Goal: Task Accomplishment & Management: Contribute content

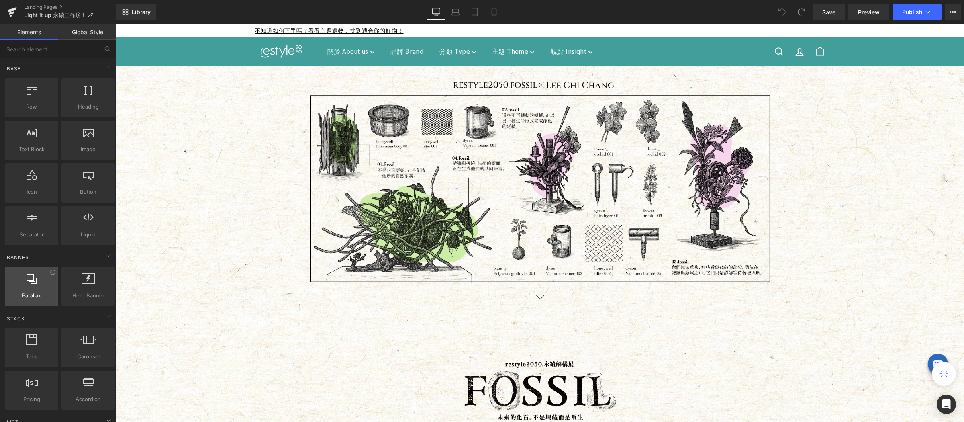
scroll to position [59, 0]
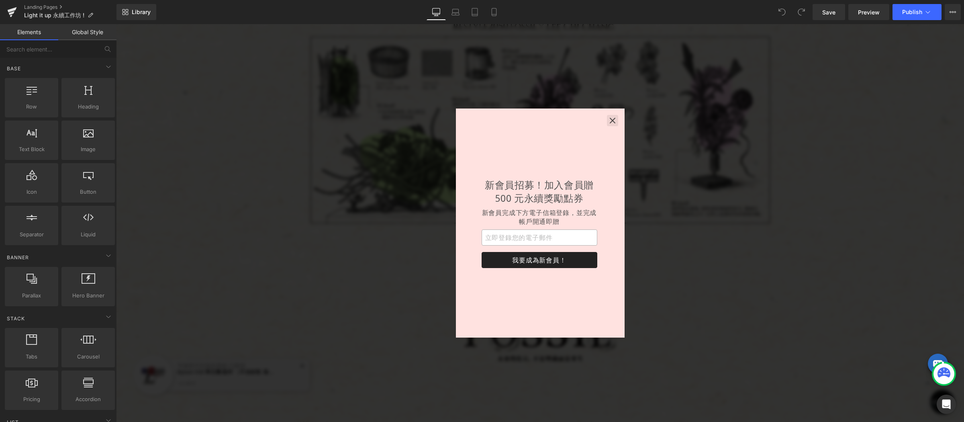
click at [610, 120] on icon "button" at bounding box center [613, 121] width 8 height 8
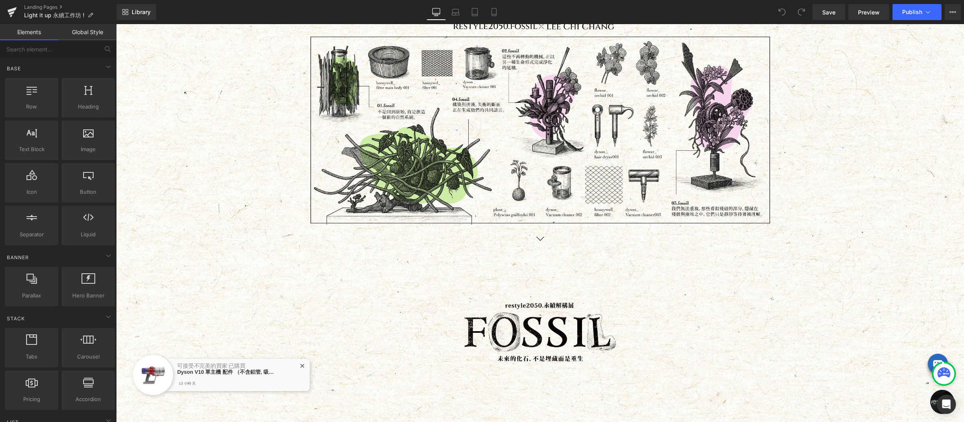
click at [610, 157] on icon "button" at bounding box center [613, 161] width 8 height 8
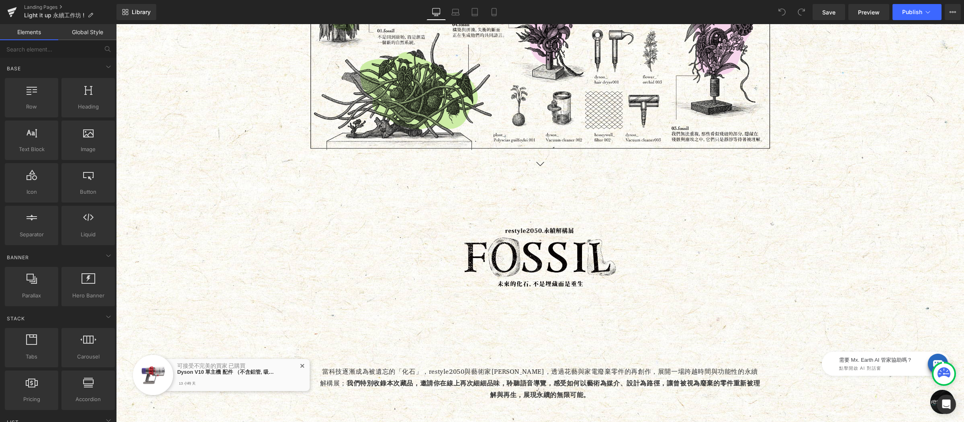
scroll to position [0, 0]
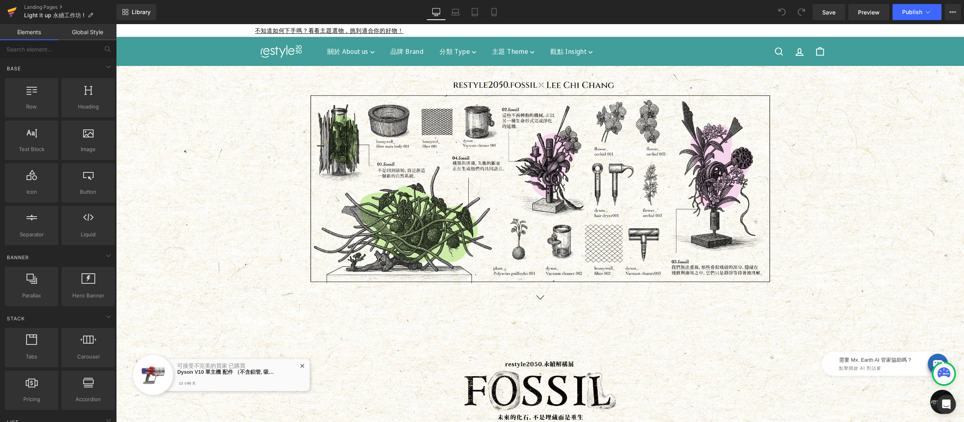
click at [10, 8] on icon at bounding box center [12, 12] width 10 height 20
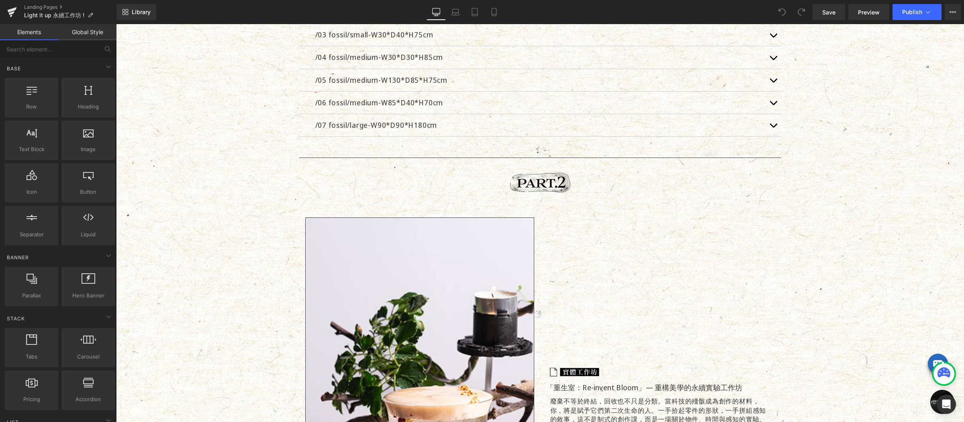
scroll to position [915, 0]
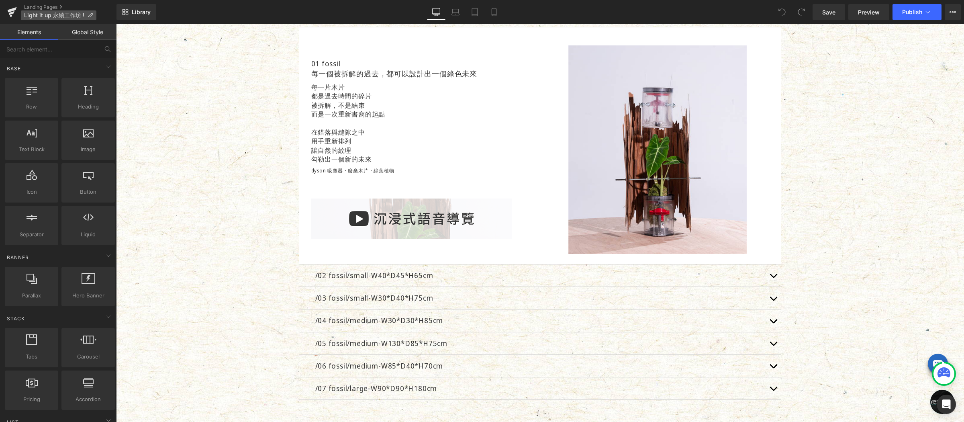
click at [88, 15] on icon at bounding box center [91, 15] width 6 height 6
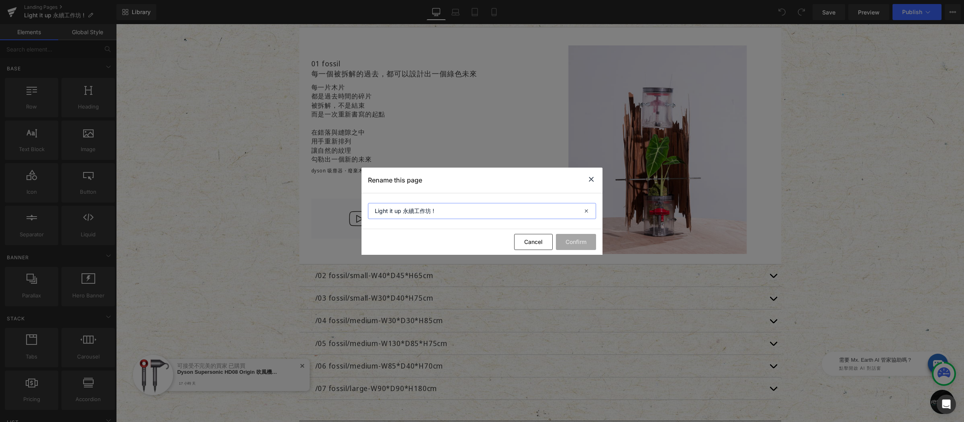
click at [458, 211] on input "Light it up 永續工作坊 !" at bounding box center [482, 211] width 228 height 16
type input "ㄗ"
type input "restyle2050.fossil"
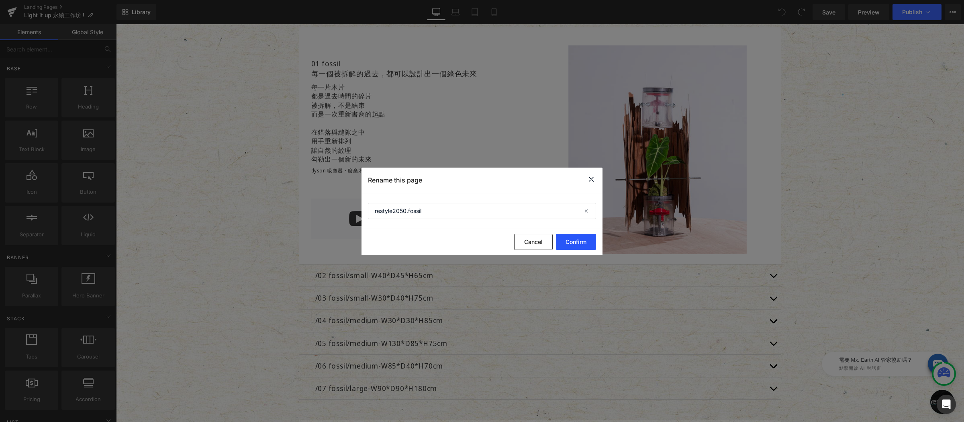
click at [575, 240] on button "Confirm" at bounding box center [576, 242] width 40 height 16
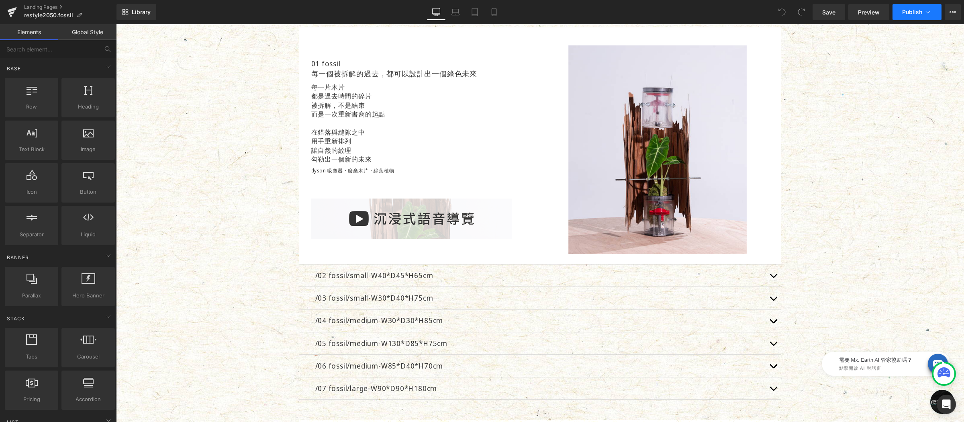
click at [920, 11] on span "Publish" at bounding box center [913, 12] width 20 height 6
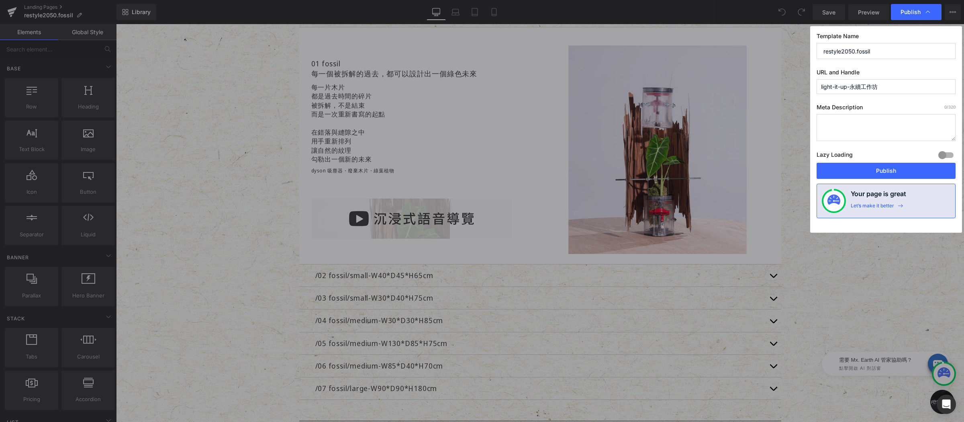
drag, startPoint x: 880, startPoint y: 50, endPoint x: 801, endPoint y: 49, distance: 79.6
click at [801, 49] on div "Publish Template Name restyle2050.fossil URL and Handle light-it-up-永續工作坊 Meta …" at bounding box center [482, 211] width 964 height 422
click at [893, 87] on input "light-it-up-永續工作坊" at bounding box center [886, 86] width 139 height 15
drag, startPoint x: 901, startPoint y: 87, endPoint x: 785, endPoint y: 90, distance: 116.2
click at [785, 90] on div "Publish Template Name restyle2050.fossil URL and Handle light-it-up-永續工作坊 Meta …" at bounding box center [482, 211] width 964 height 422
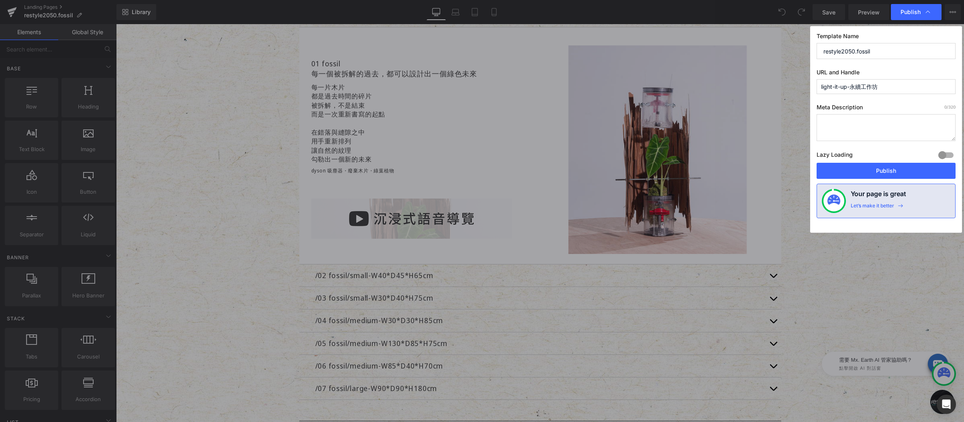
paste input "restyle2050.fossil"
type input "restyle2050.fossil"
click at [811, 104] on div "Template Name restyle2050.fossil URL and Handle restyle2050.fossil Meta Descrip…" at bounding box center [887, 129] width 152 height 207
drag, startPoint x: 916, startPoint y: 122, endPoint x: 799, endPoint y: 97, distance: 120.0
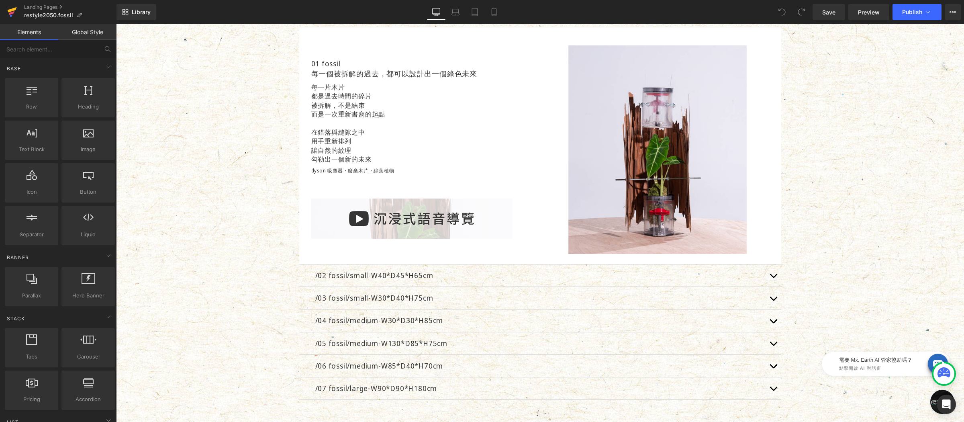
click at [10, 11] on icon at bounding box center [12, 9] width 9 height 5
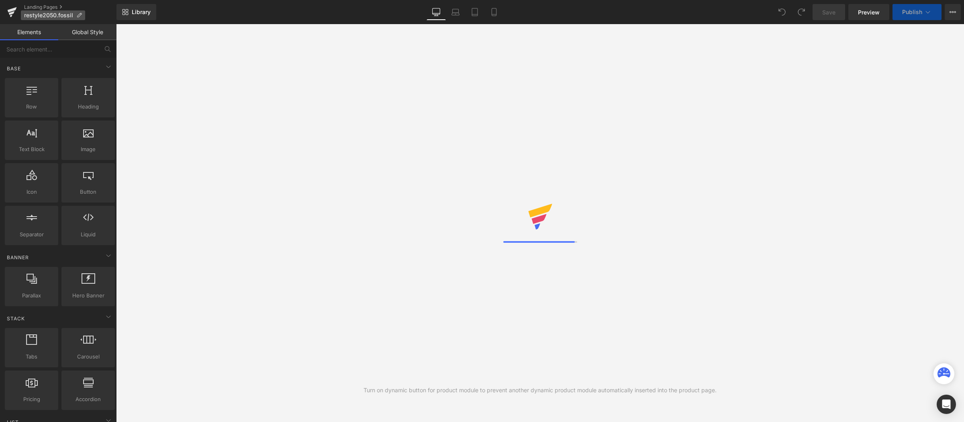
click at [81, 13] on icon at bounding box center [79, 15] width 6 height 6
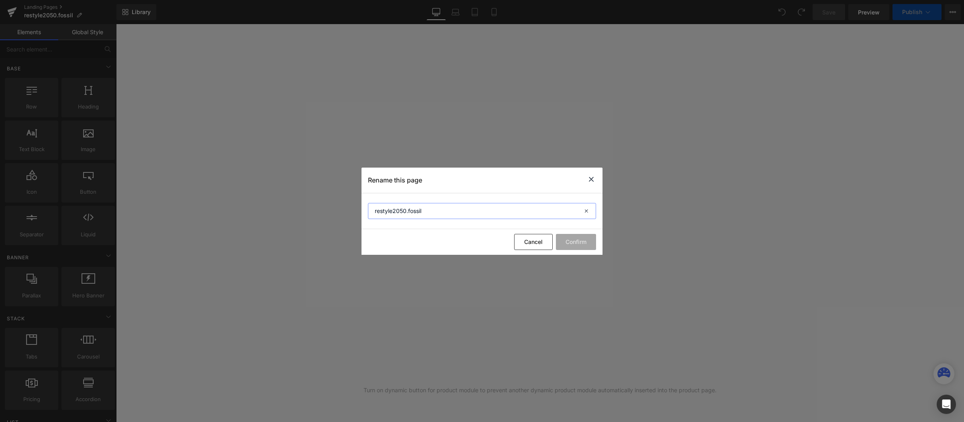
click at [448, 209] on input "restyle2050.fossil" at bounding box center [482, 211] width 228 height 16
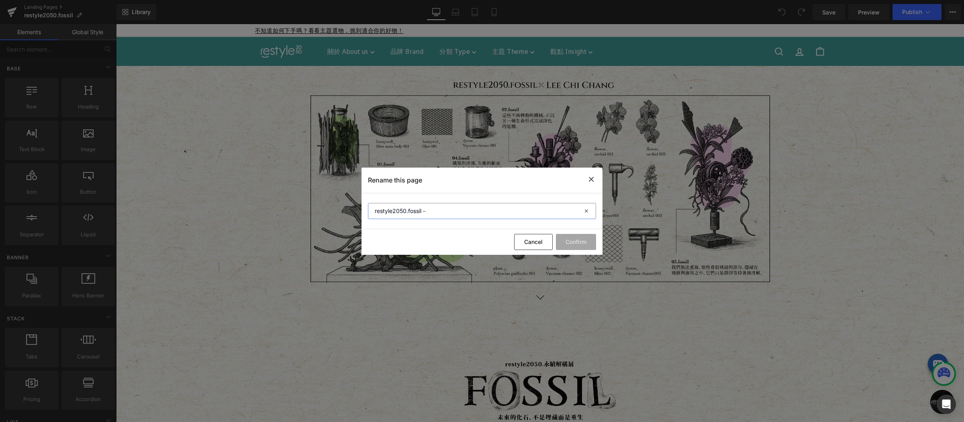
type input "restyle2050.fossil－"
click at [594, 177] on icon at bounding box center [592, 179] width 10 height 10
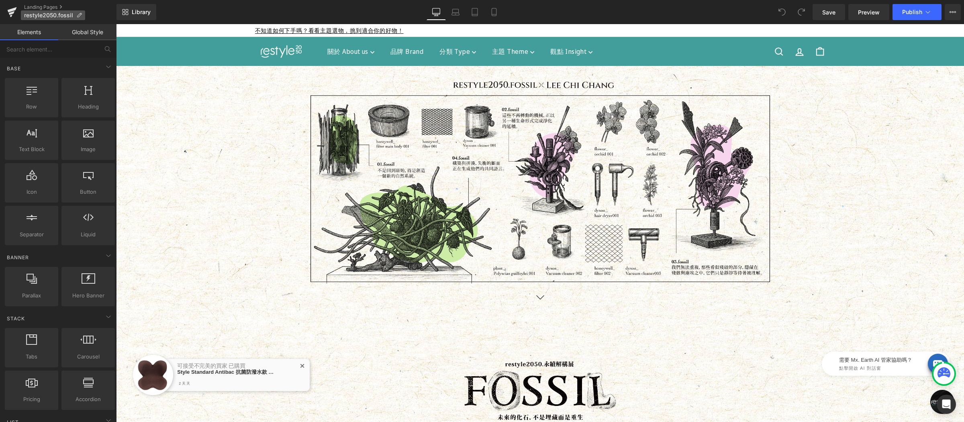
click at [81, 15] on icon at bounding box center [79, 15] width 6 height 6
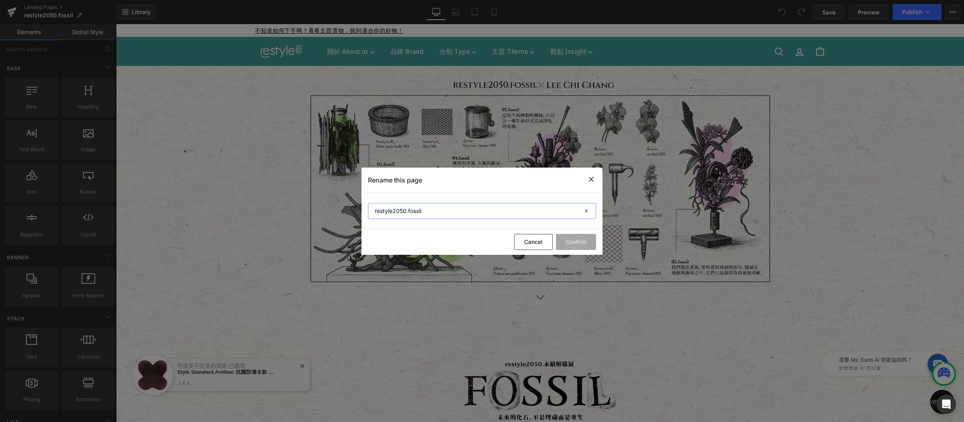
click at [433, 213] on input "restyle2050.fossil" at bounding box center [482, 211] width 228 height 16
type input "Ｂ"
click at [392, 209] on input "Bloom&Loom 雛菊小花抱枕" at bounding box center [482, 211] width 228 height 16
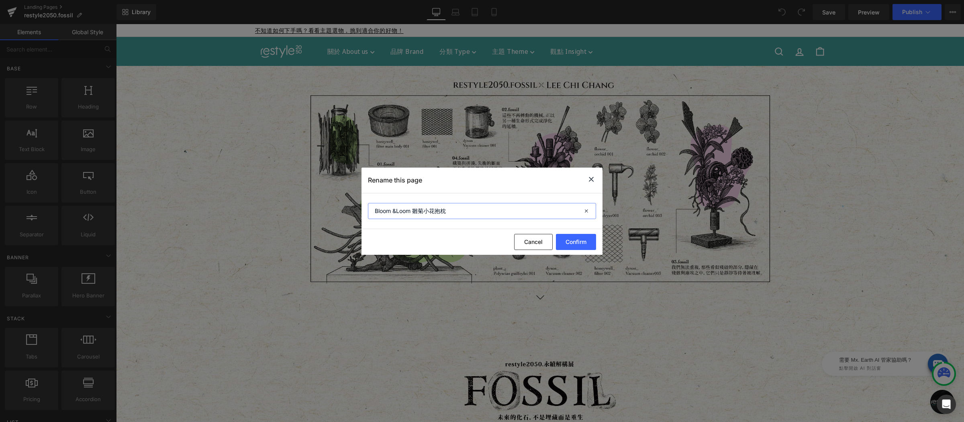
click at [395, 210] on input "Bloom &Loom 雛菊小花抱枕" at bounding box center [482, 211] width 228 height 16
type input "Bloom & Loom 雛菊小花抱枕"
click at [572, 239] on button "Confirm" at bounding box center [576, 242] width 40 height 16
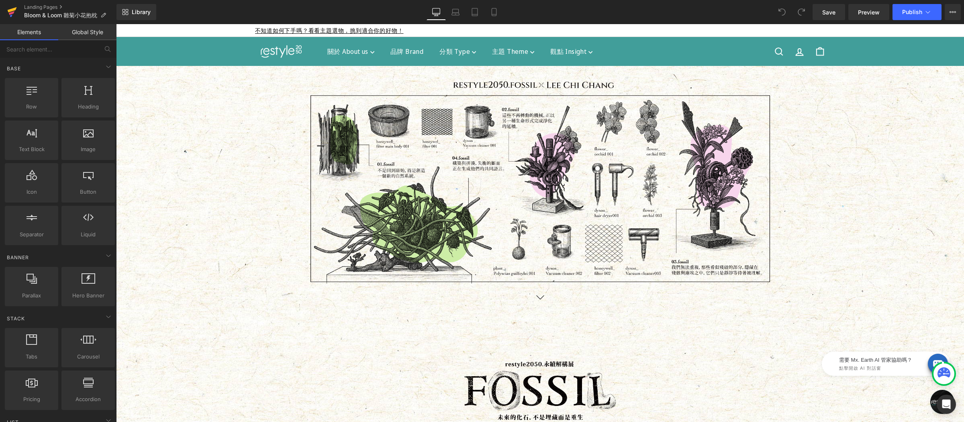
click at [11, 12] on icon at bounding box center [12, 13] width 6 height 4
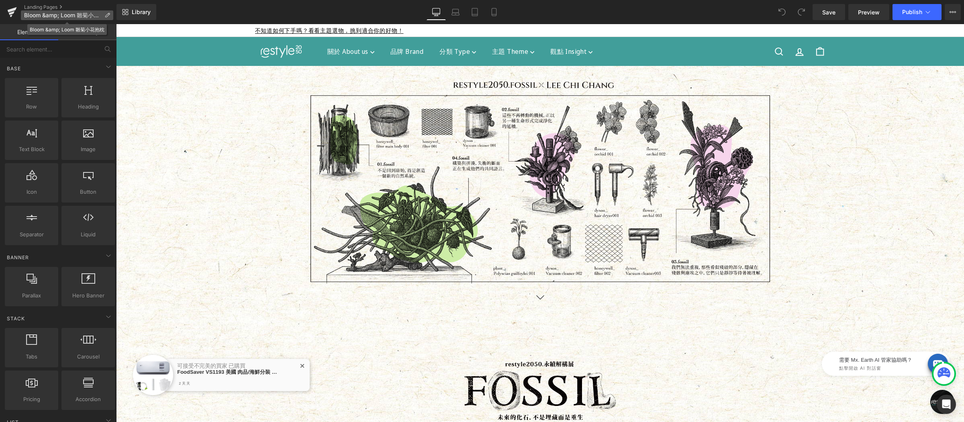
click at [106, 17] on icon at bounding box center [107, 15] width 6 height 6
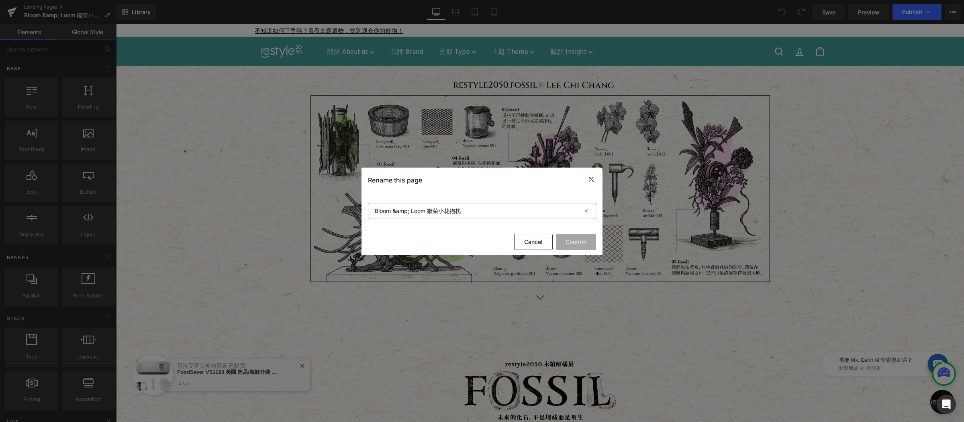
click at [412, 211] on input "Bloom &amp; Loom 雛菊小花抱枕" at bounding box center [482, 211] width 228 height 16
drag, startPoint x: 392, startPoint y: 212, endPoint x: 411, endPoint y: 212, distance: 18.9
click at [411, 212] on input "Bloom &amp; Loom 雛菊小花抱枕" at bounding box center [482, 211] width 228 height 16
click at [393, 211] on input "Bloom &Loom 雛菊小花抱枕" at bounding box center [482, 211] width 228 height 16
type input "Bloom&Loom 雛菊小花抱枕"
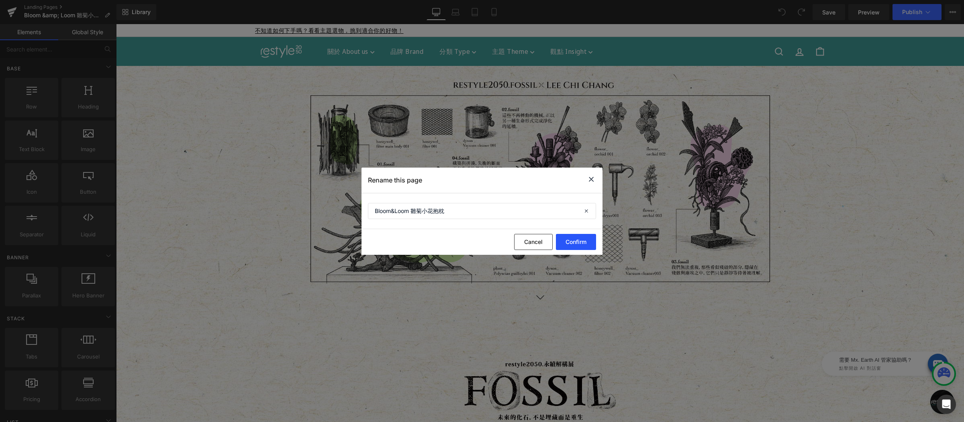
click at [577, 242] on button "Confirm" at bounding box center [576, 242] width 40 height 16
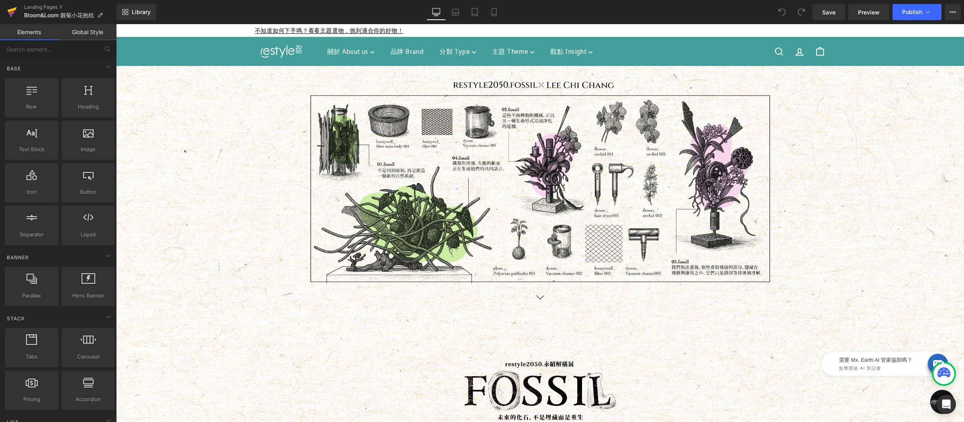
click at [12, 12] on icon at bounding box center [12, 13] width 6 height 4
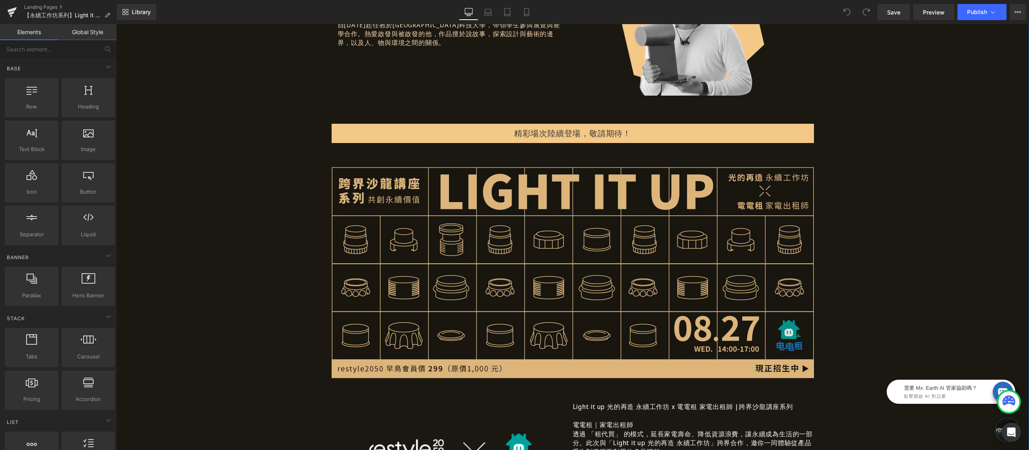
scroll to position [773, 0]
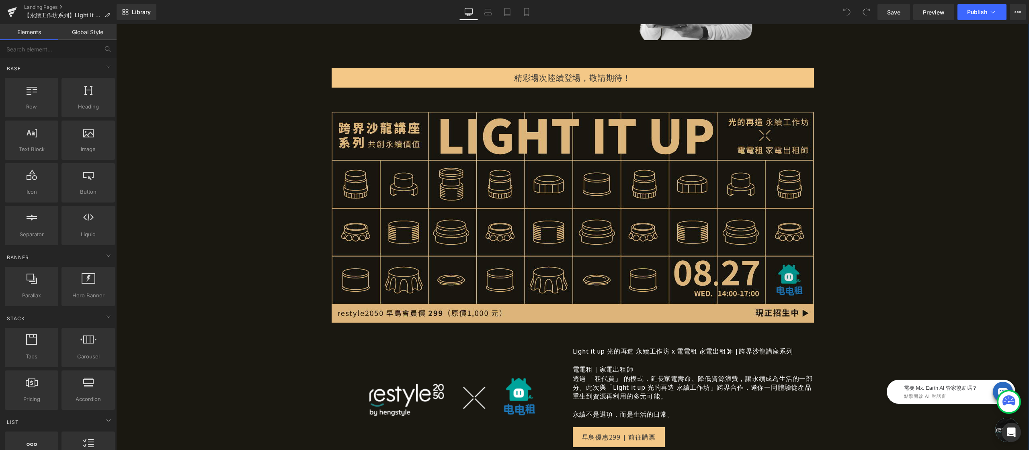
click at [485, 186] on img at bounding box center [573, 217] width 482 height 211
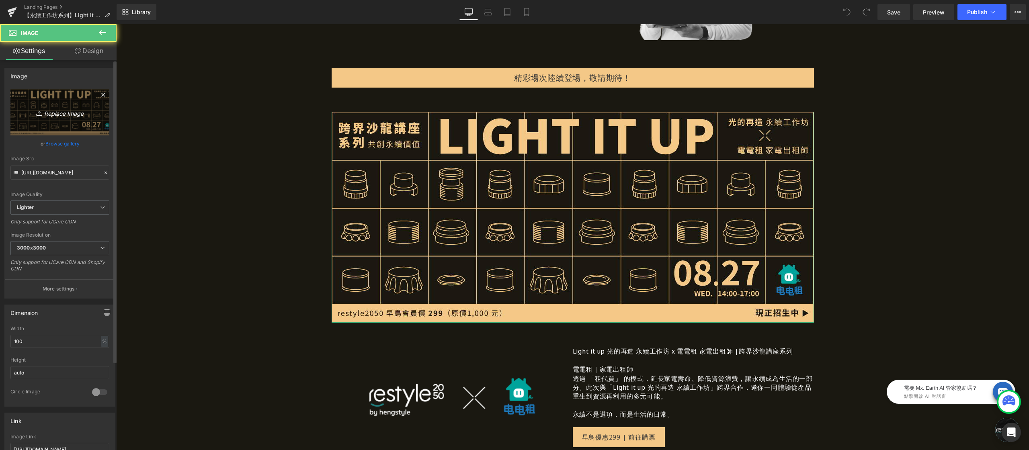
click at [66, 102] on link "Replace Image" at bounding box center [59, 112] width 99 height 46
type input "C:\fakepath\再生之光-0924-電電租-1200x525.jpg"
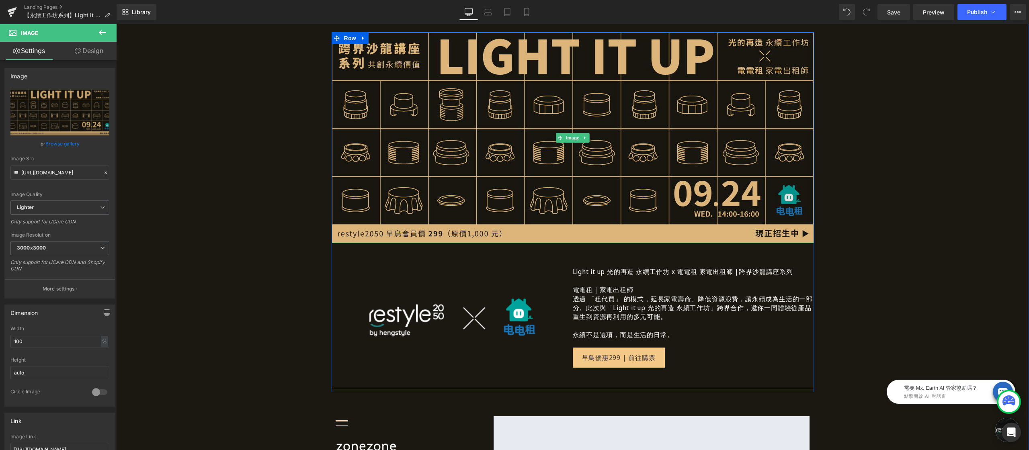
scroll to position [908, 0]
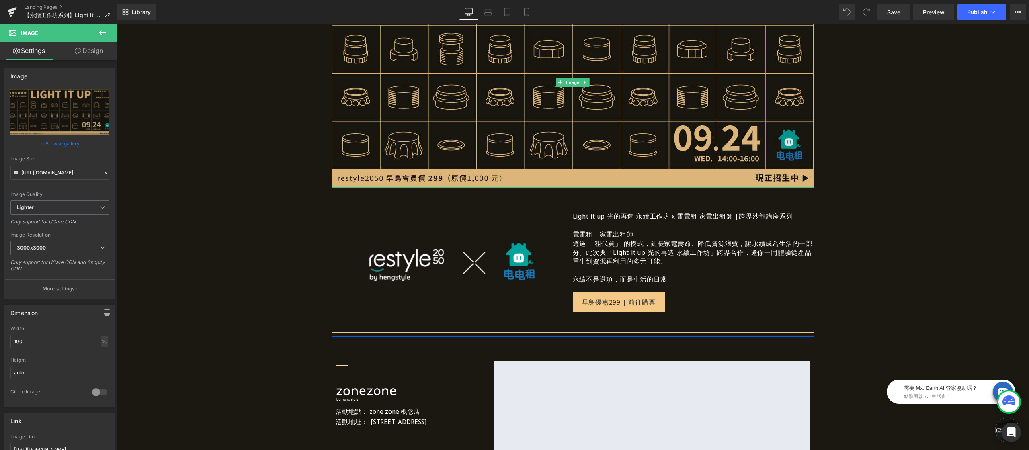
click at [496, 93] on img at bounding box center [573, 82] width 482 height 211
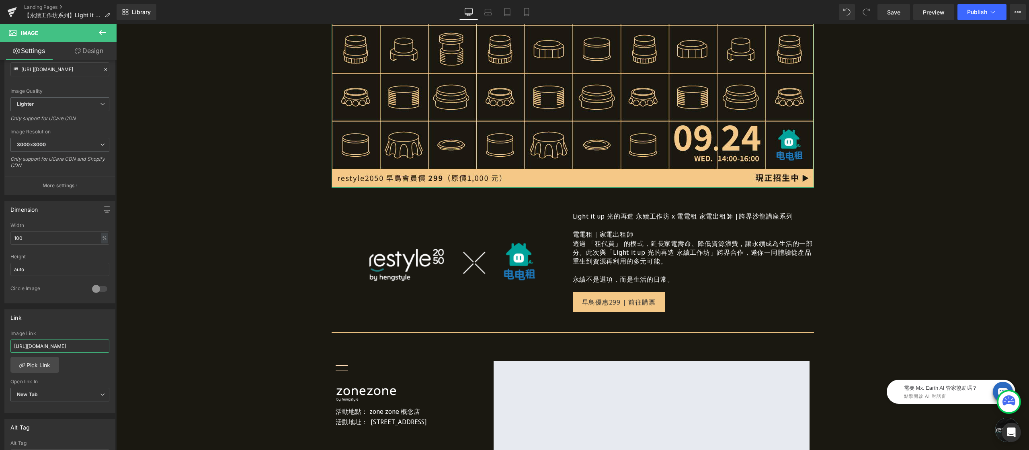
scroll to position [0, 63]
drag, startPoint x: 192, startPoint y: 372, endPoint x: 140, endPoint y: 348, distance: 56.5
click at [89, 348] on input "[URL][DOMAIN_NAME]" at bounding box center [59, 346] width 99 height 13
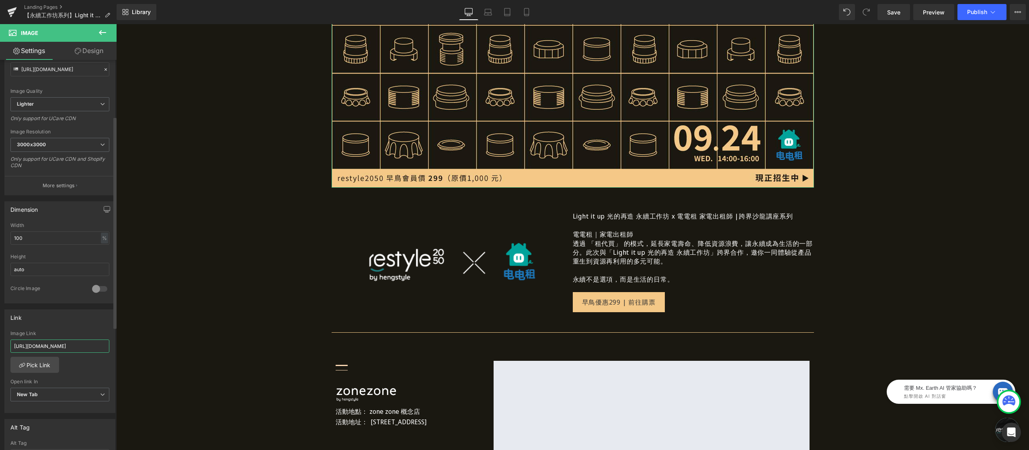
paste input "924"
type input "[URL][DOMAIN_NAME]"
click at [87, 333] on div "Image Link" at bounding box center [59, 334] width 99 height 6
click at [597, 297] on link "早鳥優惠299 | 前往購票" at bounding box center [619, 302] width 92 height 20
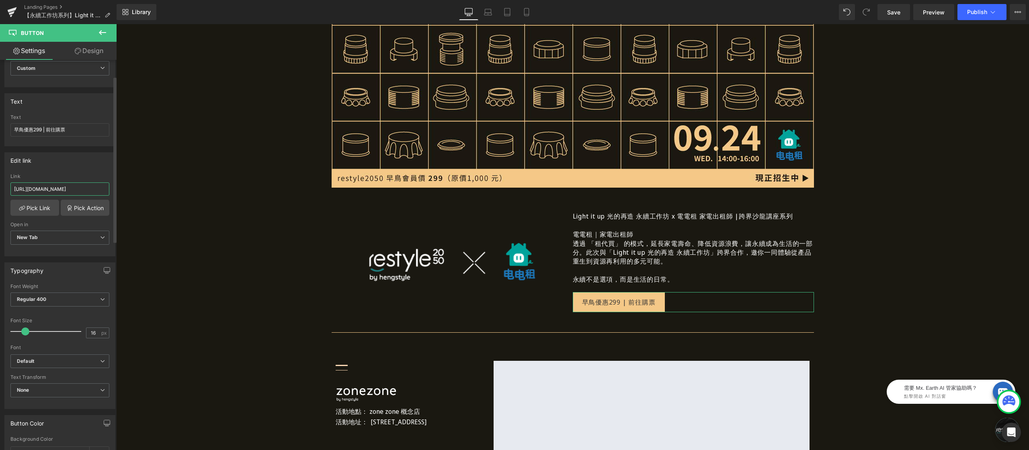
scroll to position [0, 63]
drag, startPoint x: 173, startPoint y: 213, endPoint x: 148, endPoint y: 190, distance: 34.1
click at [75, 187] on input "[URL][DOMAIN_NAME]" at bounding box center [59, 188] width 99 height 13
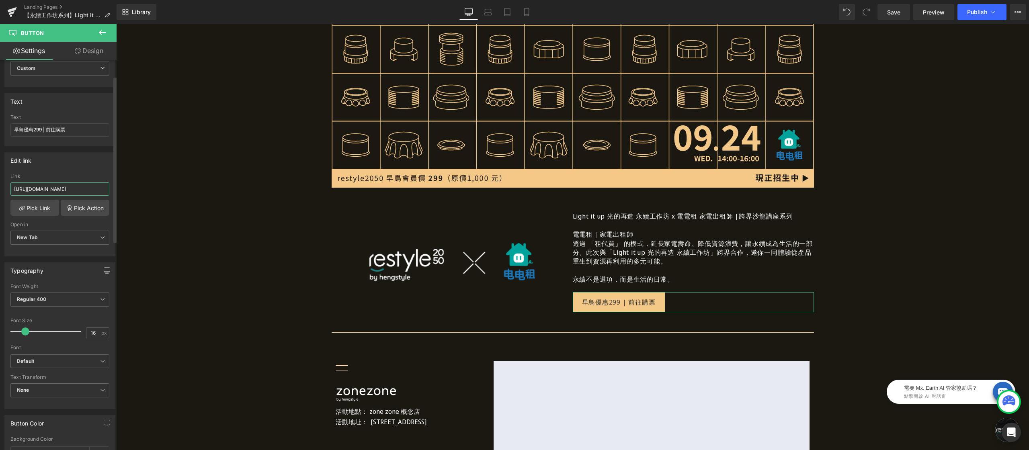
type input "[URL][DOMAIN_NAME]"
click at [85, 174] on div "Link" at bounding box center [59, 177] width 99 height 6
click at [893, 10] on span "Save" at bounding box center [893, 12] width 13 height 8
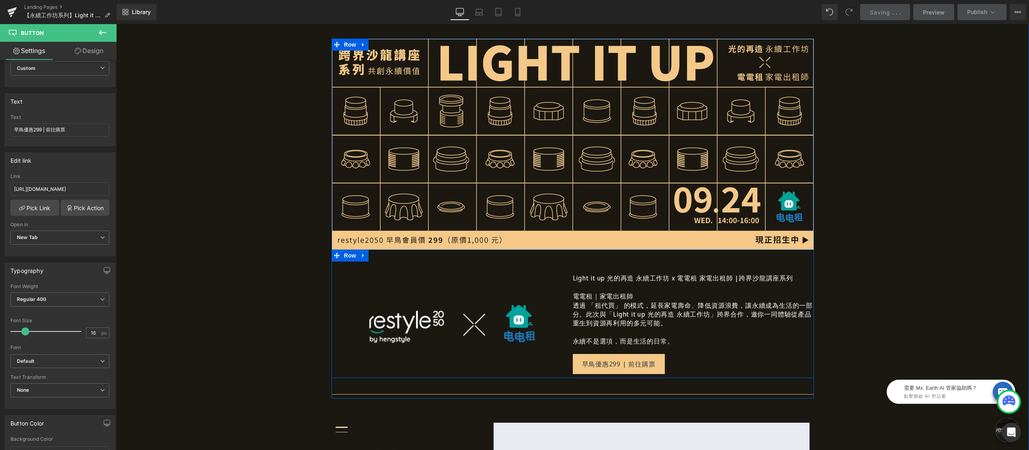
scroll to position [682, 0]
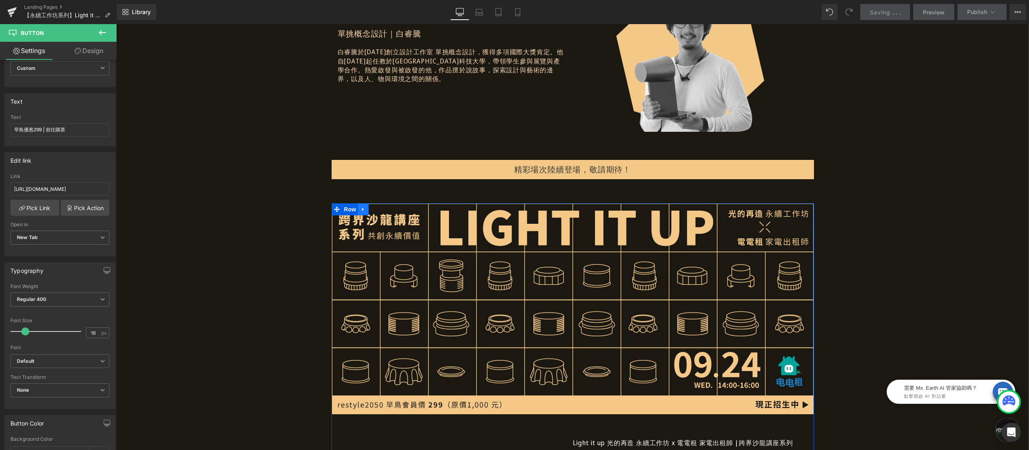
click at [362, 207] on icon at bounding box center [363, 210] width 6 height 6
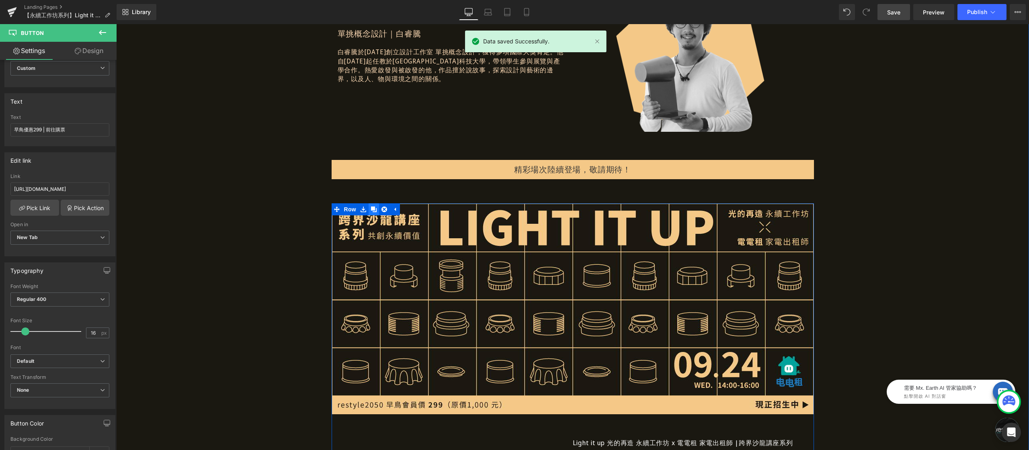
click at [371, 209] on icon at bounding box center [374, 210] width 6 height 6
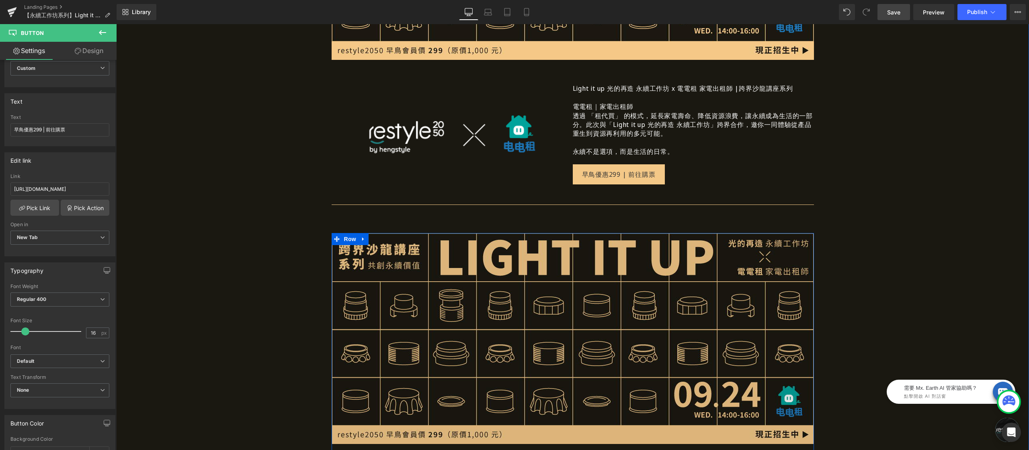
scroll to position [1221, 0]
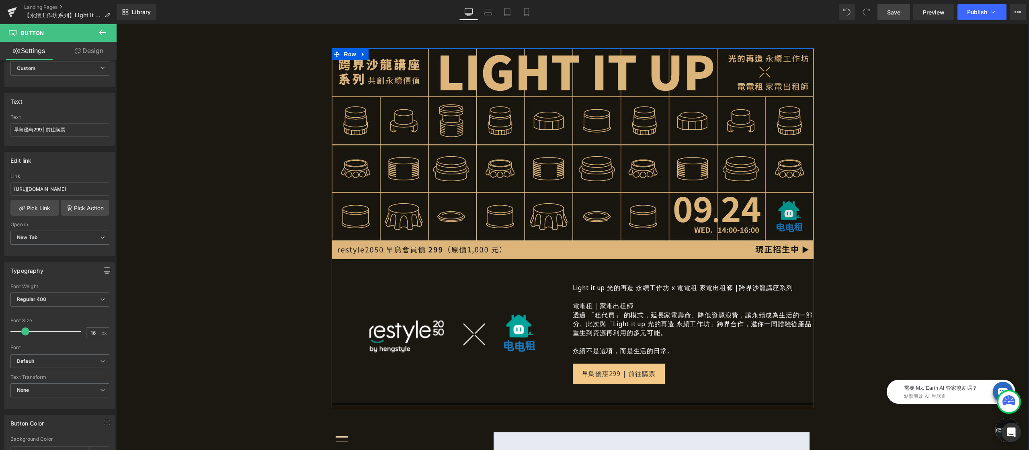
click at [515, 184] on img at bounding box center [573, 153] width 482 height 211
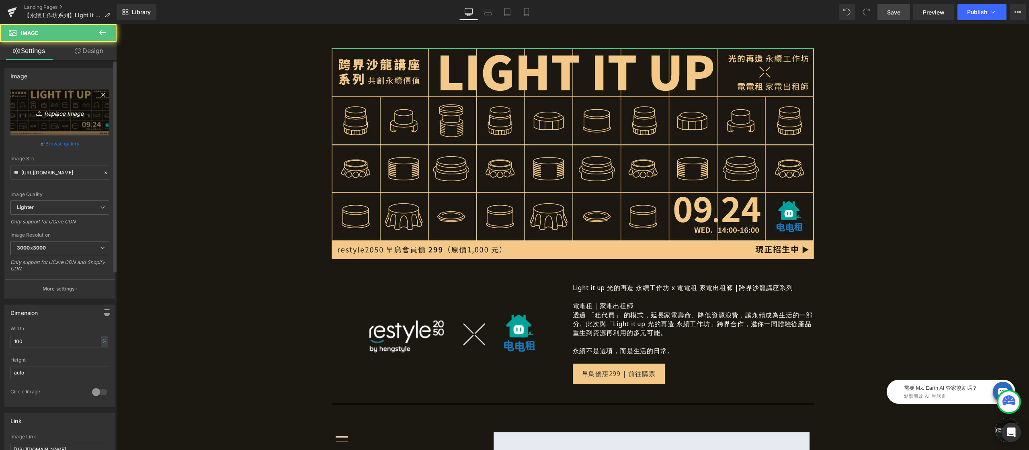
click at [66, 111] on icon "Replace Image" at bounding box center [60, 112] width 64 height 10
type input "C:\fakepath\再生之光-0920-甜家-1200x525.jpg"
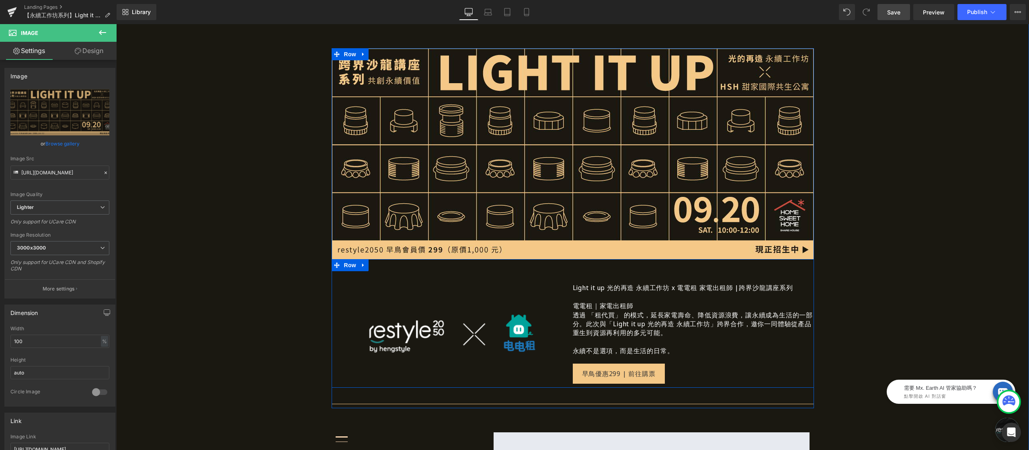
scroll to position [1235, 0]
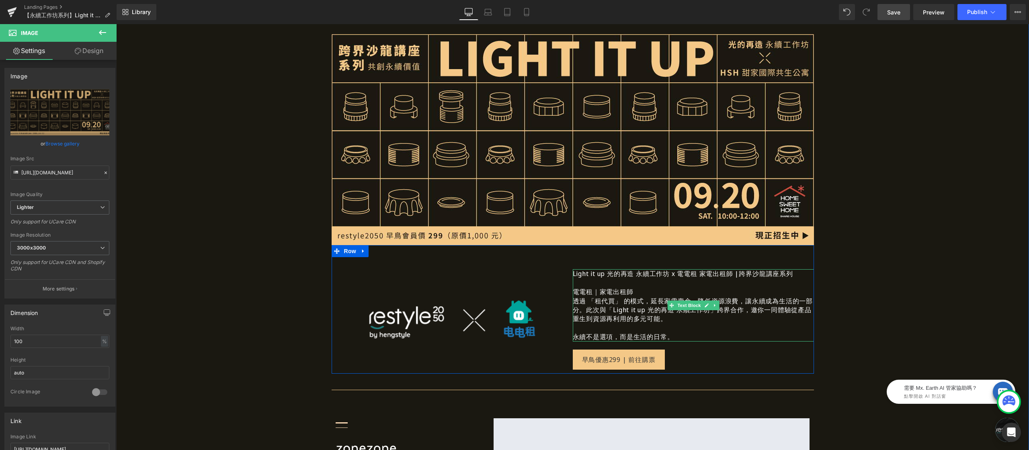
click at [624, 276] on p "Light it up 光的再造 永續工作坊 x 電電租 家電出租師 | 跨界[PERSON_NAME]講座系列" at bounding box center [693, 273] width 241 height 9
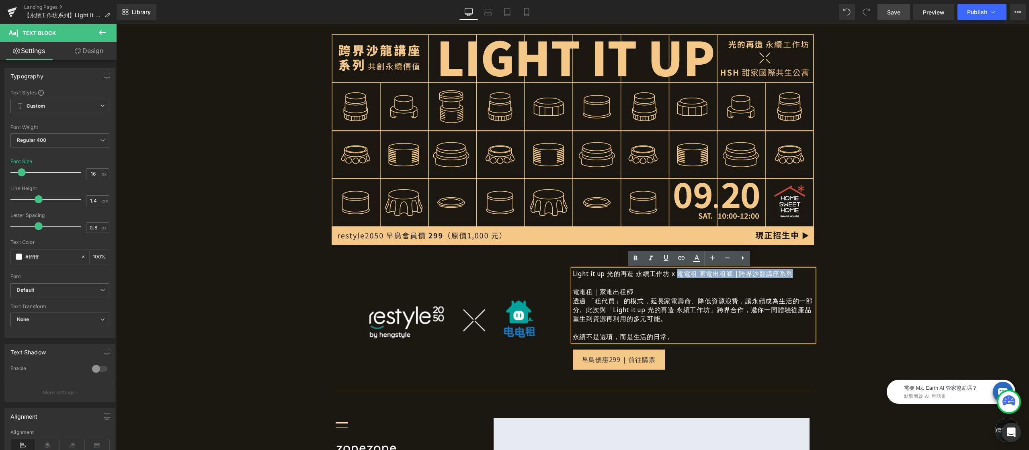
drag, startPoint x: 676, startPoint y: 274, endPoint x: 806, endPoint y: 270, distance: 129.5
click at [804, 270] on p "Light it up 光的再造 永續工作坊 x 電電租 家電出租師 | 跨界[PERSON_NAME]講座系列" at bounding box center [693, 273] width 241 height 9
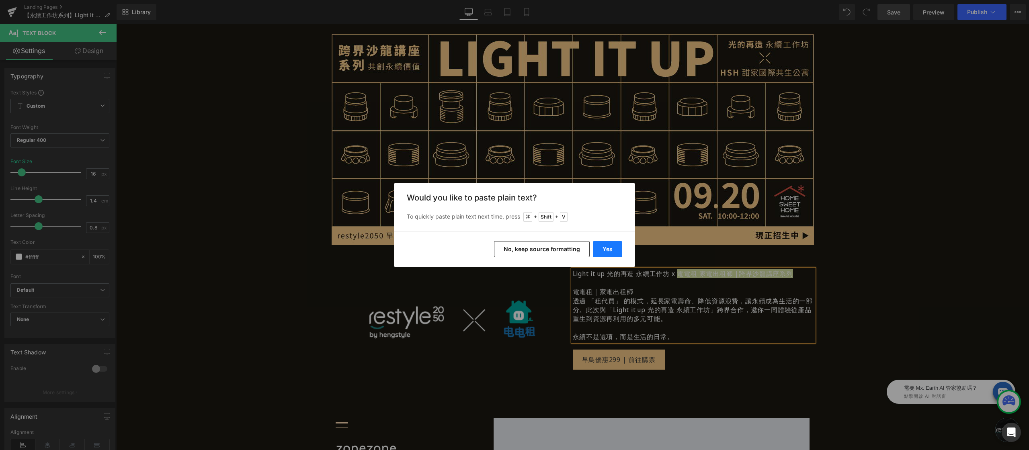
click at [607, 255] on button "Yes" at bounding box center [607, 249] width 29 height 16
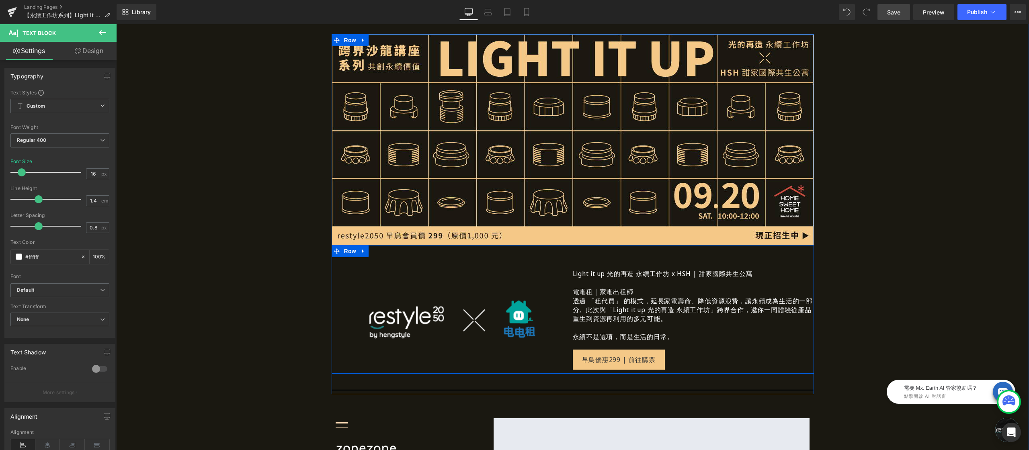
click at [590, 302] on p "透過 「租代買」 的模式，延長家電壽命、降低資源浪費，讓永續成為生活的一部分。此次與「Light it up 光的再造 永續工作坊」跨界合作，邀你一同體驗從產…" at bounding box center [693, 310] width 241 height 27
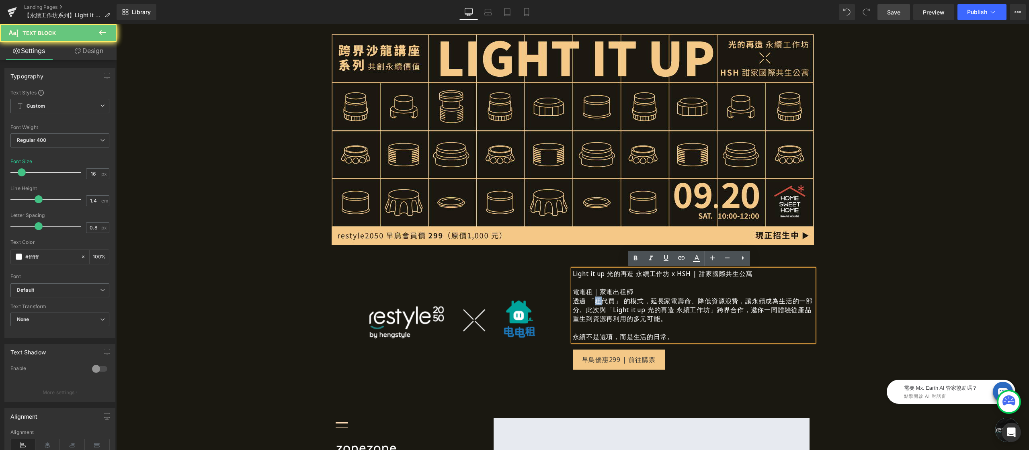
click at [590, 302] on p "透過 「租代買」 的模式，延長家電壽命、降低資源浪費，讓永續成為生活的一部分。此次與「Light it up 光的再造 永續工作坊」跨界合作，邀你一同體驗從產…" at bounding box center [693, 310] width 241 height 27
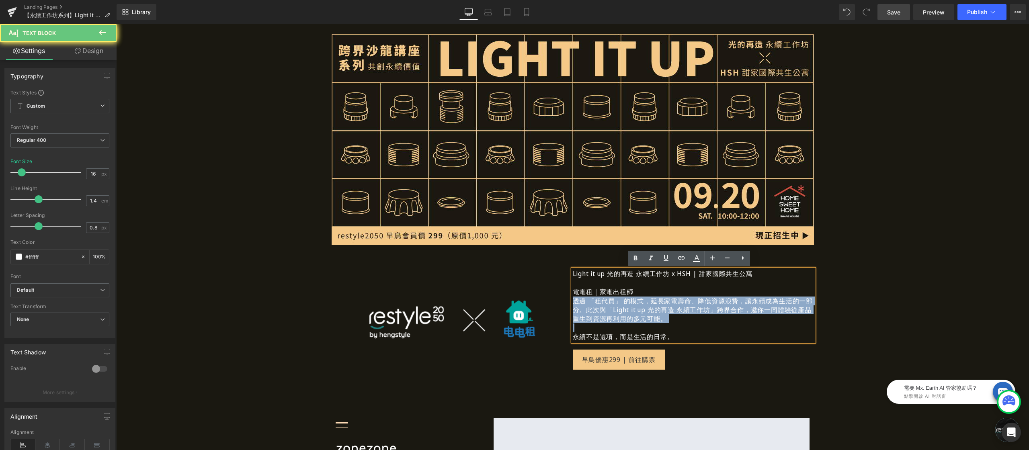
click at [590, 302] on p "透過 「租代買」 的模式，延長家電壽命、降低資源浪費，讓永續成為生活的一部分。此次與「Light it up 光的再造 永續工作坊」跨界合作，邀你一同體驗從產…" at bounding box center [693, 310] width 241 height 27
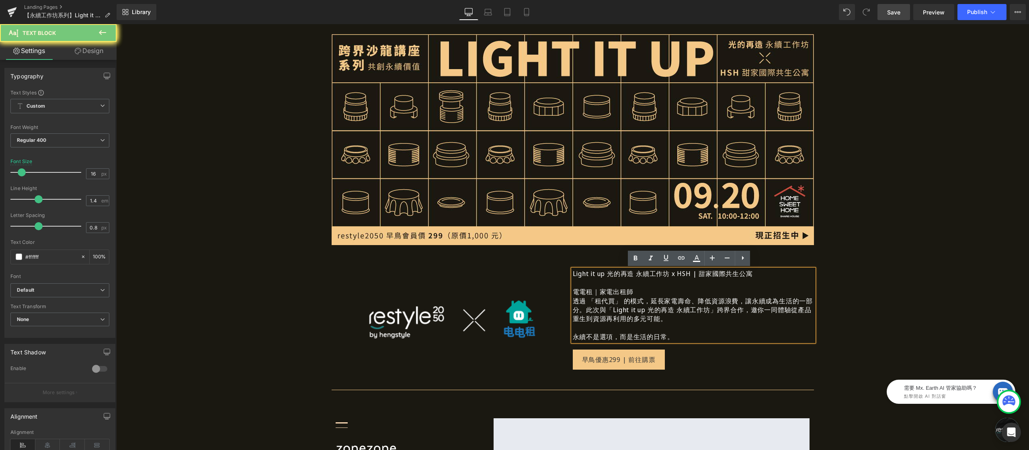
click at [664, 313] on p "透過 「租代買」 的模式，延長家電壽命、降低資源浪費，讓永續成為生活的一部分。此次與「Light it up 光的再造 永續工作坊」跨界合作，邀你一同體驗從產…" at bounding box center [693, 310] width 241 height 27
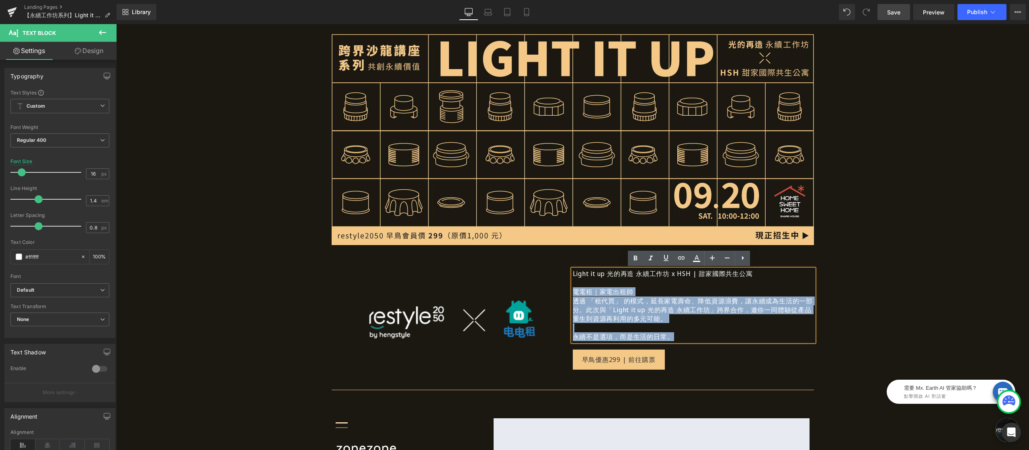
drag, startPoint x: 670, startPoint y: 335, endPoint x: 552, endPoint y: 293, distance: 125.3
click at [552, 293] on div "Image Light it up 光的再造 永續工作坊 x HSH | 甜家國際共生公寓 電電租｜家電出租師 透過 「租代買」 的模式，延長家電壽命、降低資…" at bounding box center [573, 309] width 482 height 129
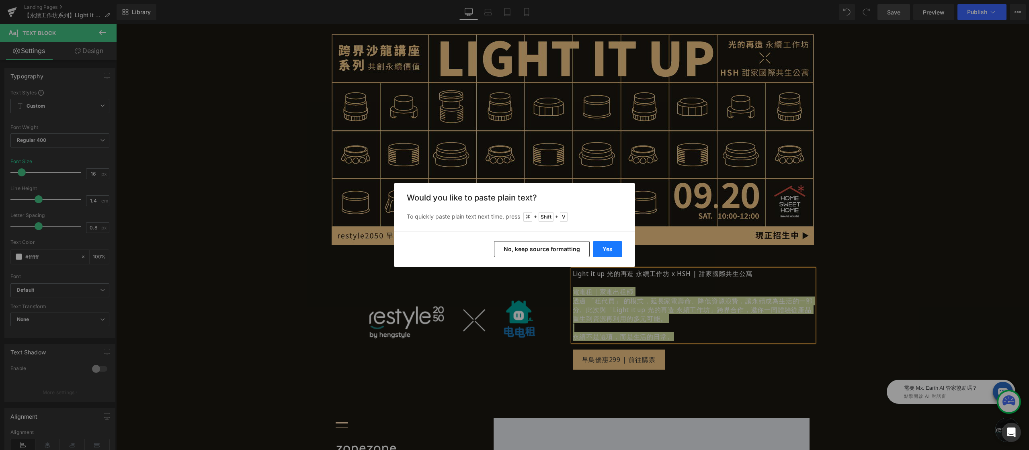
click at [612, 254] on button "Yes" at bounding box center [607, 249] width 29 height 16
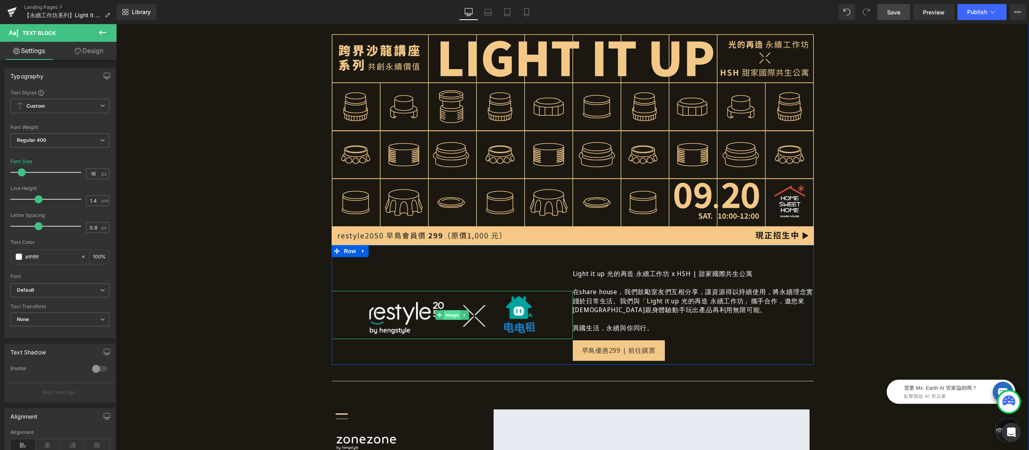
click at [441, 317] on div "Image" at bounding box center [452, 315] width 241 height 48
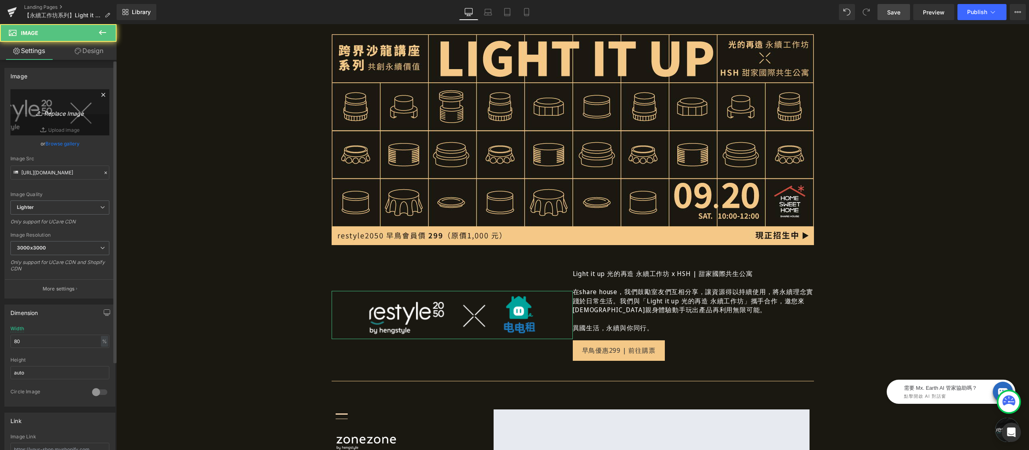
click at [59, 111] on icon "Replace Image" at bounding box center [60, 112] width 64 height 10
type input "C:\fakepath\再生之光-0920-甜家-1200x525.jpg"
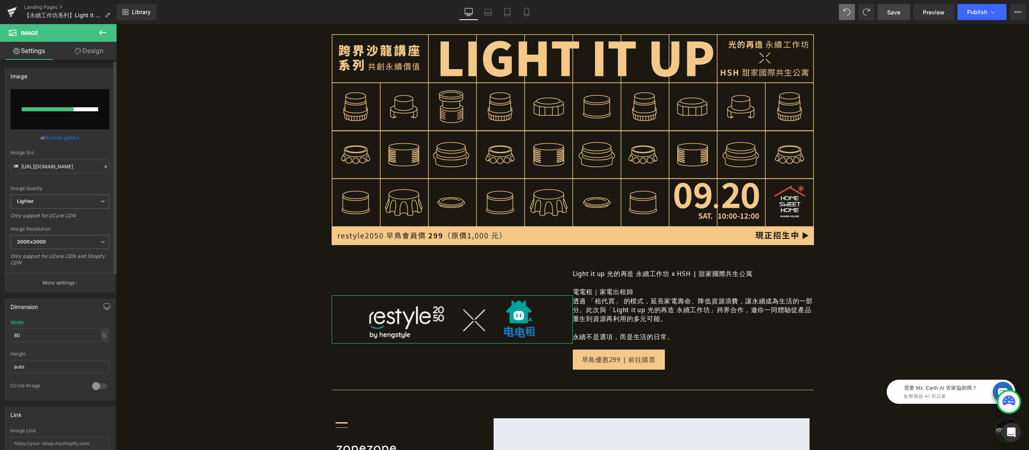
click at [76, 104] on input "file" at bounding box center [59, 109] width 99 height 40
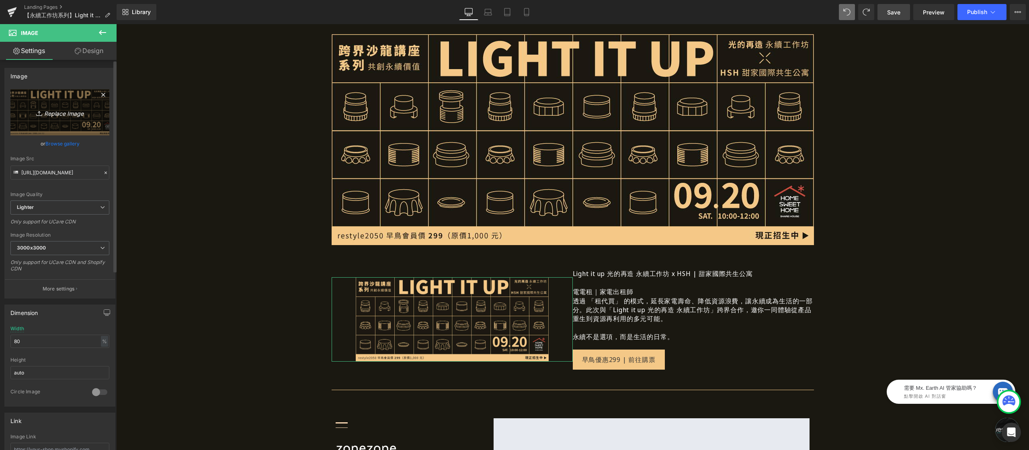
click at [66, 114] on icon "Replace Image" at bounding box center [60, 112] width 64 height 10
type input "C:\fakepath\rex甜家400x100.png"
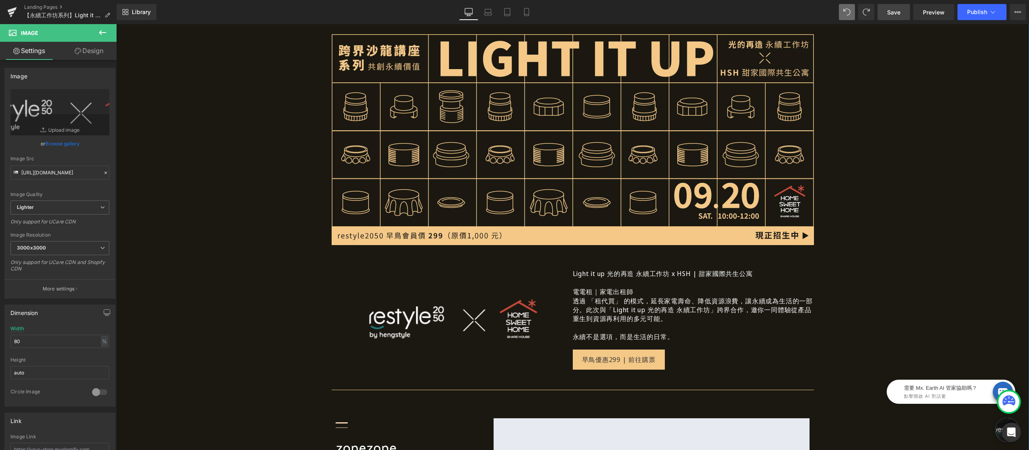
scroll to position [1249, 0]
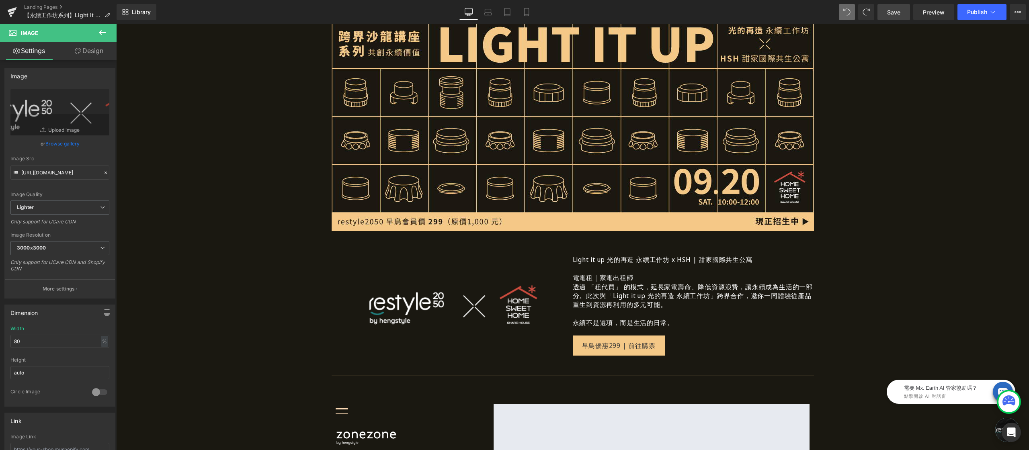
click at [637, 304] on p "透過 「租代買」 的模式，延長家電壽命、降低資源浪費，讓永續成為生活的一部分。此次與「Light it up 光的再造 永續工作坊」跨界合作，邀你一同體驗從產…" at bounding box center [693, 296] width 241 height 27
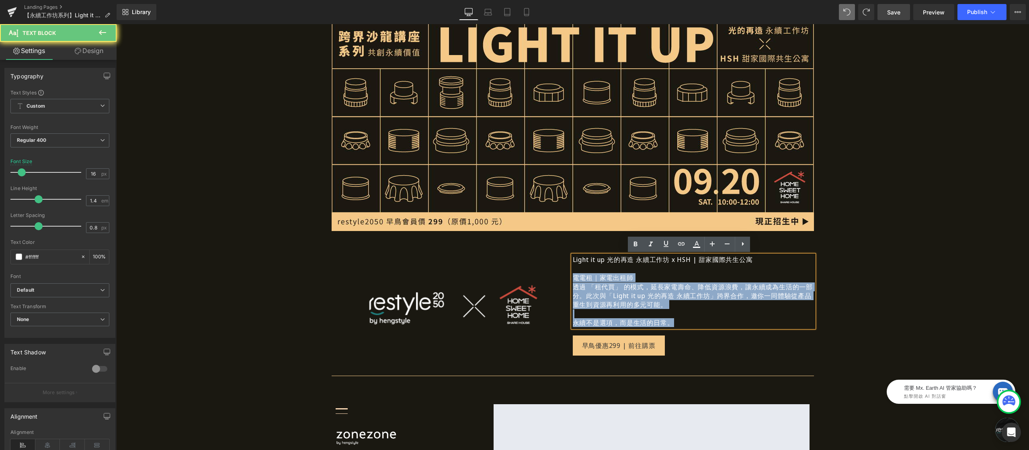
drag, startPoint x: 633, startPoint y: 309, endPoint x: 557, endPoint y: 275, distance: 82.7
click at [557, 275] on div "Image Light it up 光的再造 永續工作坊 x HSH | 甜家國際共生公寓 電電租｜家電出租師 透過 「租代買」 的模式，延長家電壽命、降低資…" at bounding box center [573, 295] width 482 height 129
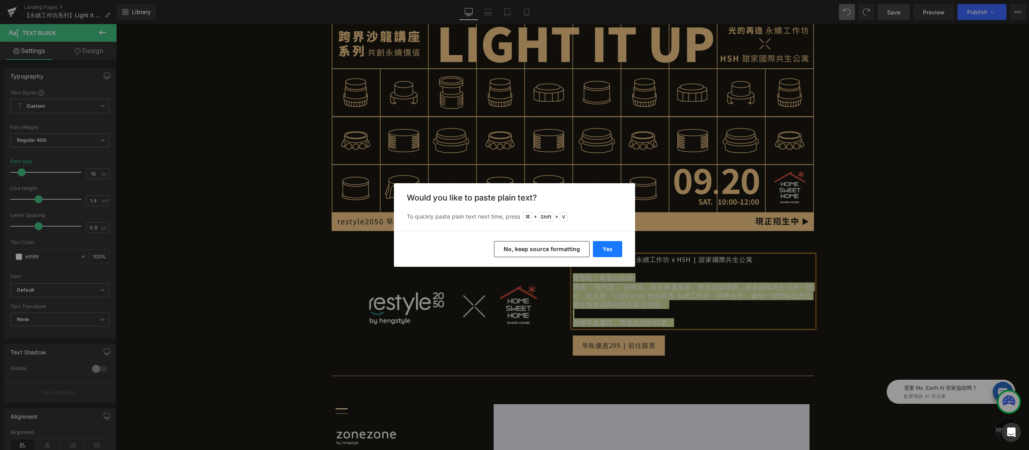
click at [618, 254] on button "Yes" at bounding box center [607, 249] width 29 height 16
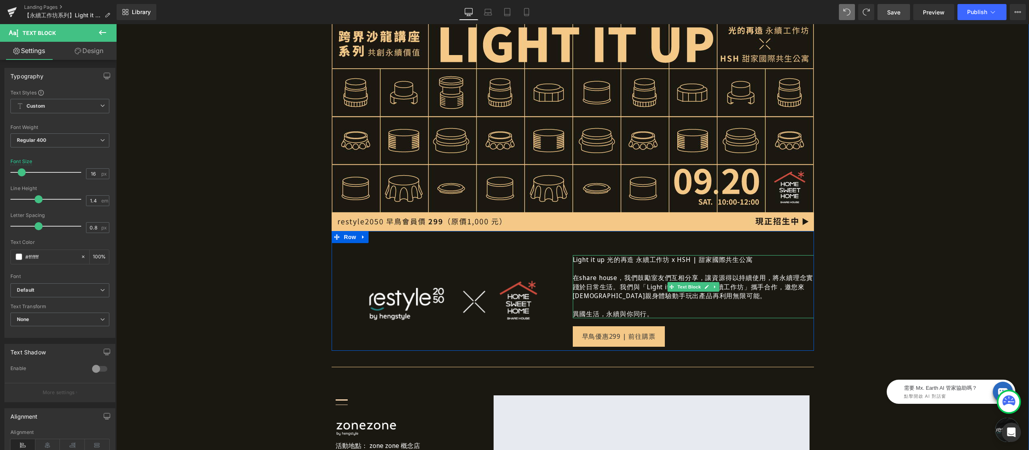
click at [633, 260] on p "Light it up 光的再造 永續工作坊 x HSH | 甜家國際共生公寓" at bounding box center [693, 259] width 241 height 9
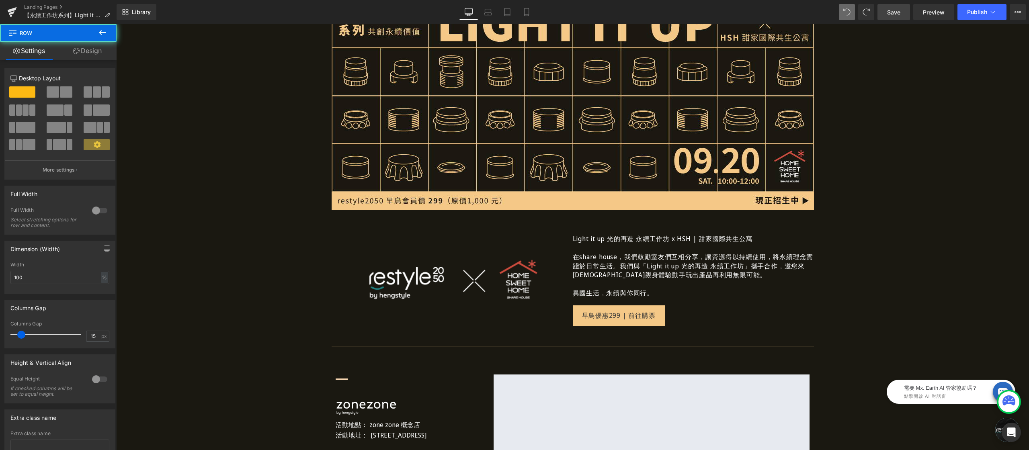
scroll to position [1277, 0]
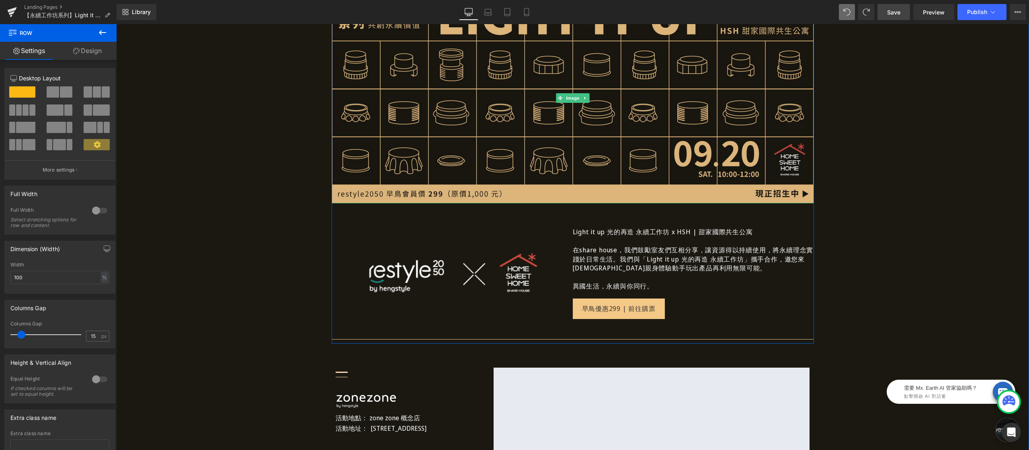
click at [453, 104] on img at bounding box center [573, 97] width 482 height 211
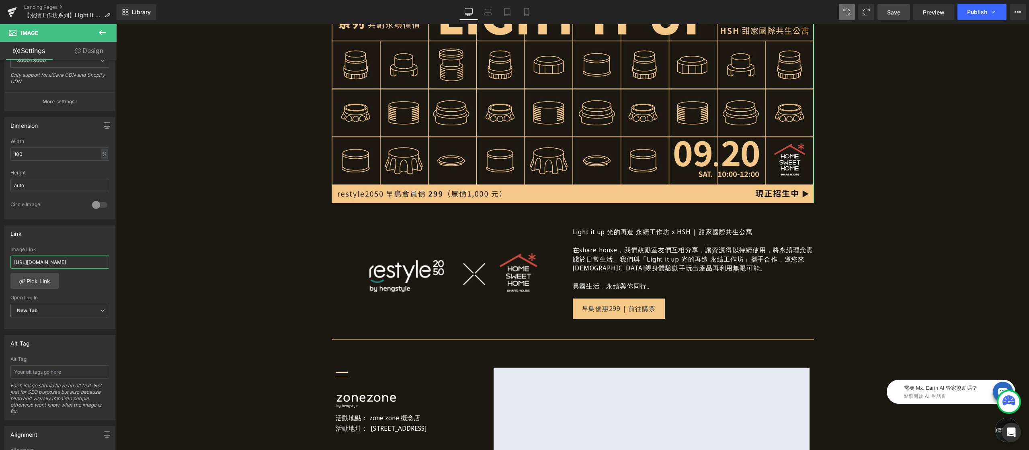
scroll to position [0, 63]
drag, startPoint x: 187, startPoint y: 292, endPoint x: 119, endPoint y: 265, distance: 73.4
click at [81, 264] on input "[URL][DOMAIN_NAME]" at bounding box center [59, 262] width 99 height 13
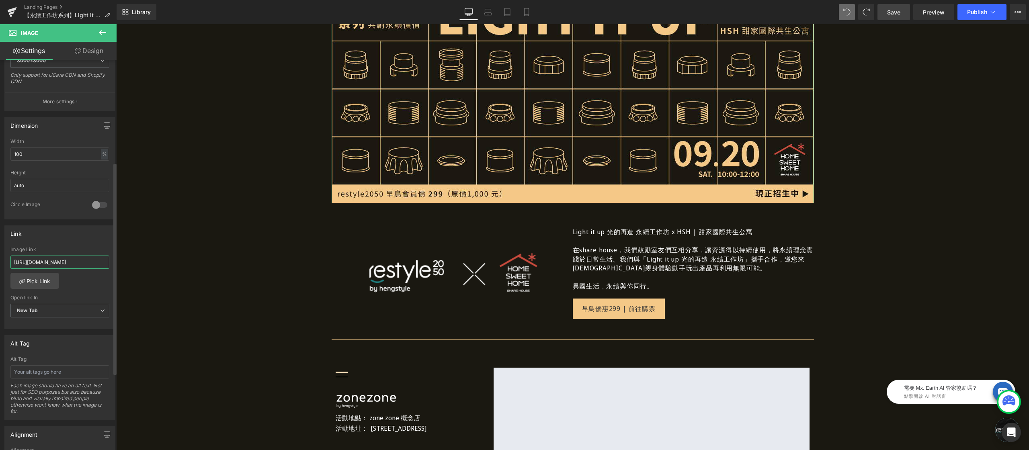
paste input "0"
type input "[URL][DOMAIN_NAME]"
click at [82, 256] on div "Image Link [URL][DOMAIN_NAME]" at bounding box center [59, 260] width 99 height 26
click at [595, 306] on span "早鳥優惠299 | 前往購票" at bounding box center [619, 308] width 74 height 9
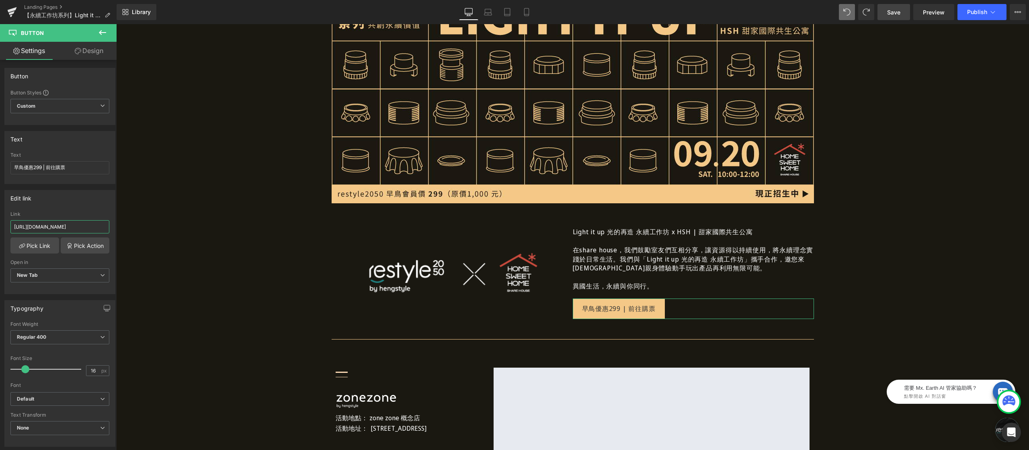
scroll to position [0, 63]
drag, startPoint x: 154, startPoint y: 251, endPoint x: 147, endPoint y: 225, distance: 27.1
click at [67, 229] on input "[URL][DOMAIN_NAME]" at bounding box center [59, 226] width 99 height 13
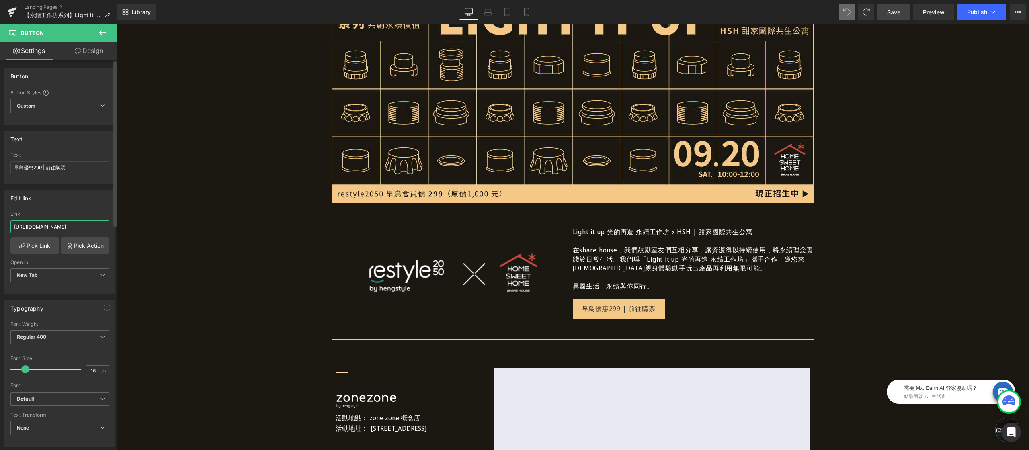
type input "[URL][DOMAIN_NAME]"
click at [76, 212] on div "Link" at bounding box center [59, 214] width 99 height 6
click at [893, 8] on span "Save" at bounding box center [893, 12] width 13 height 8
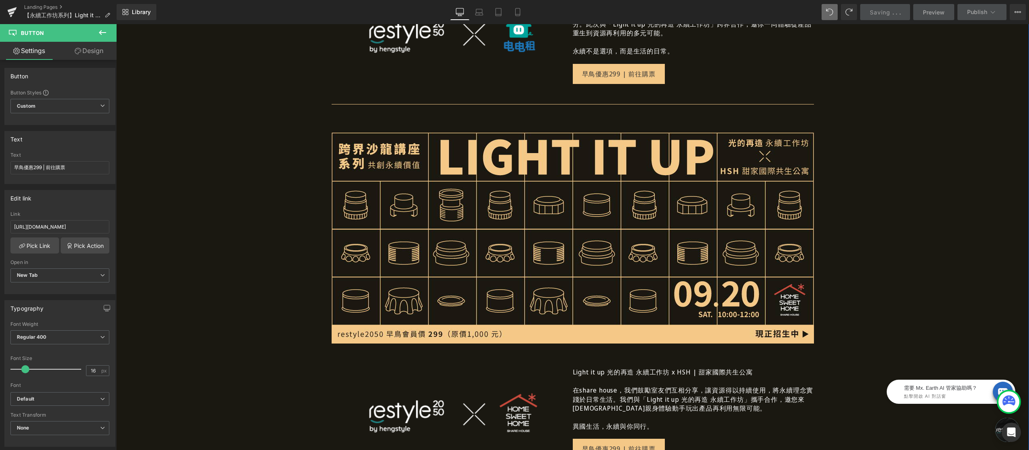
scroll to position [912, 0]
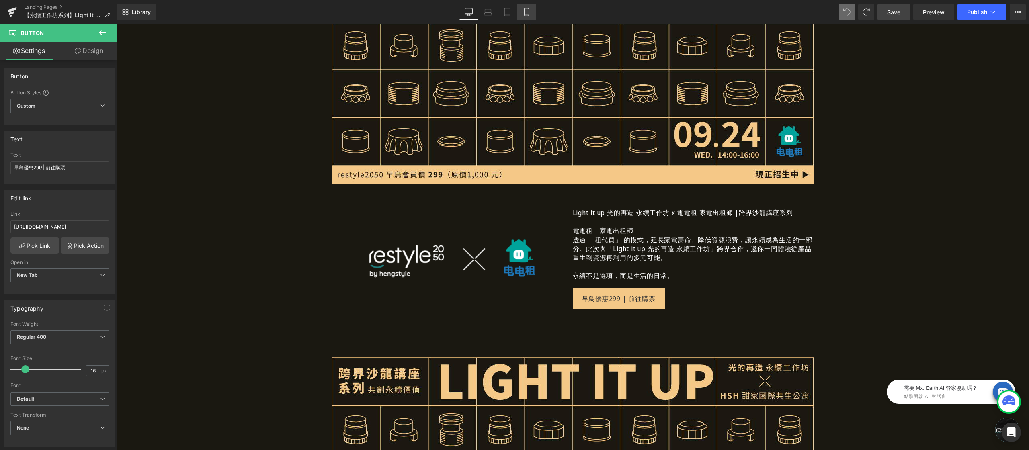
click at [522, 14] on icon at bounding box center [526, 12] width 8 height 8
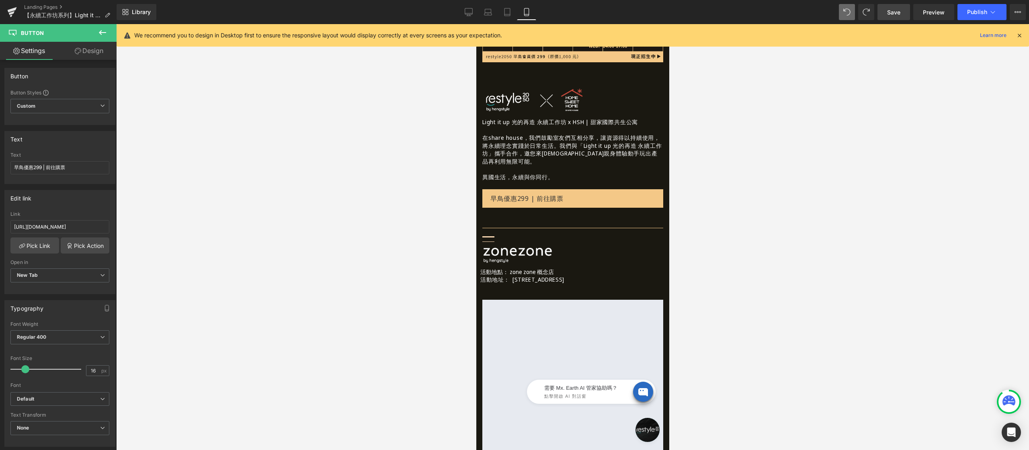
scroll to position [1102, 0]
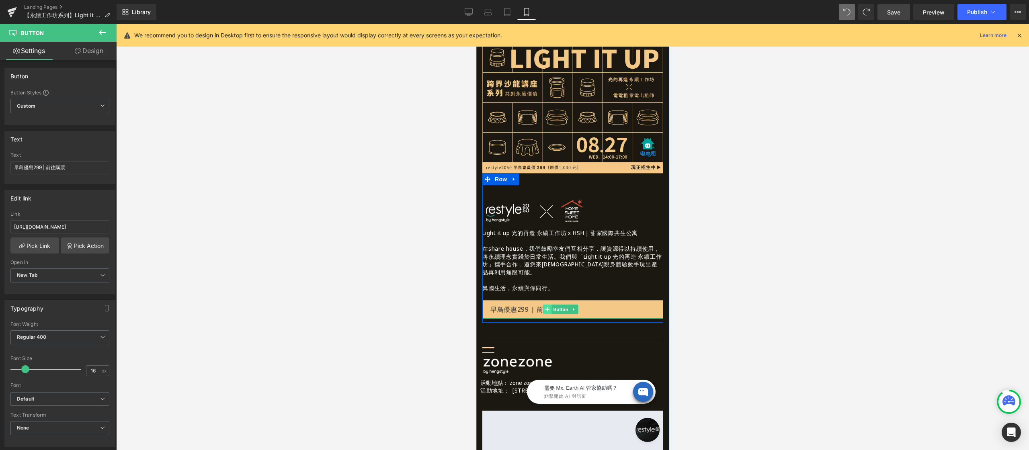
click at [548, 307] on icon at bounding box center [547, 309] width 4 height 5
drag, startPoint x: 57, startPoint y: 226, endPoint x: 147, endPoint y: 223, distance: 90.1
click at [147, 223] on div "Button You are previewing how the will restyle your page. You can not edit Elem…" at bounding box center [514, 232] width 1029 height 464
click at [275, 213] on div at bounding box center [572, 237] width 913 height 426
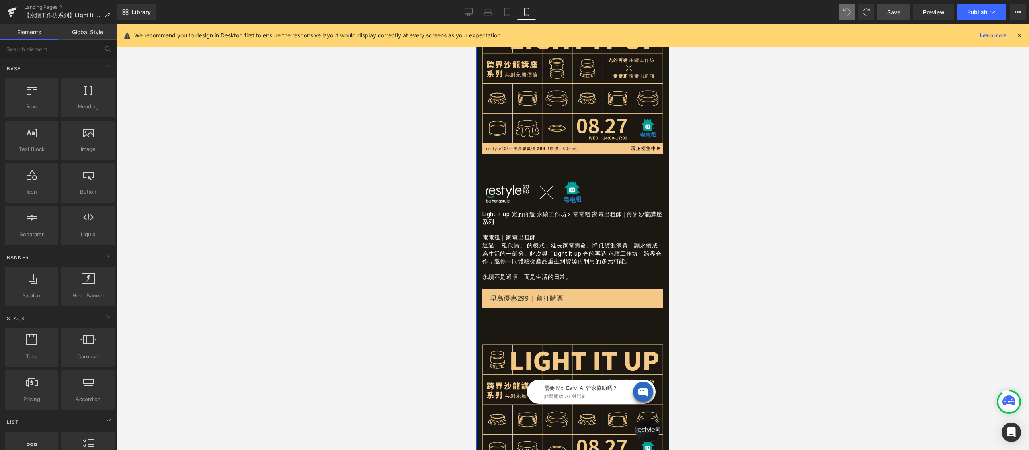
scroll to position [931, 0]
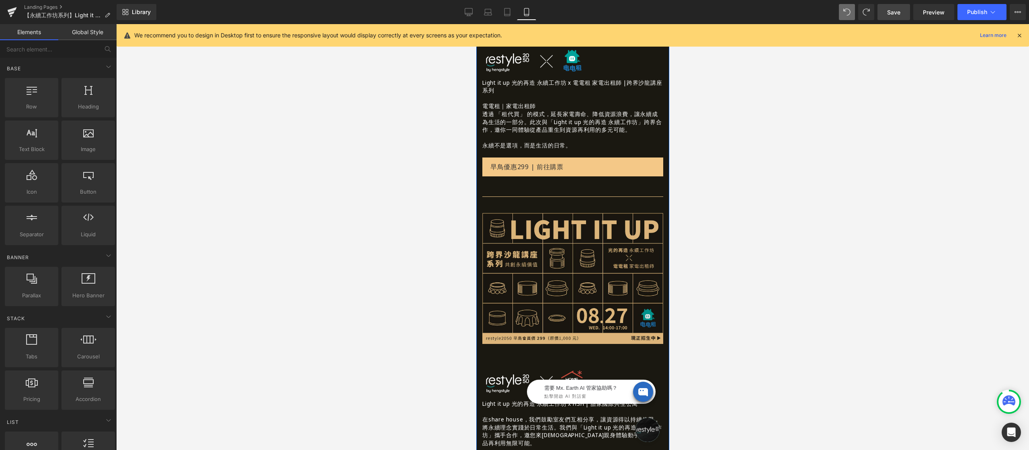
click at [564, 238] on img at bounding box center [572, 278] width 181 height 131
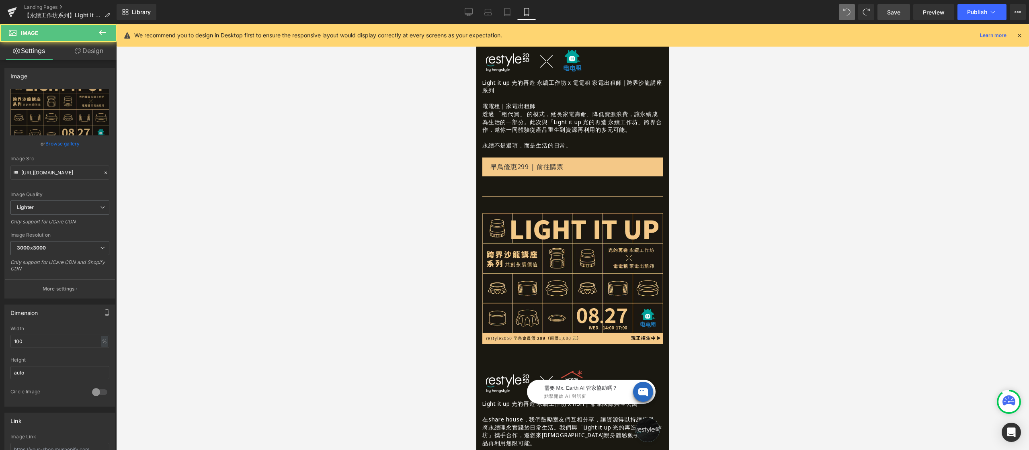
click at [348, 186] on div at bounding box center [572, 237] width 913 height 426
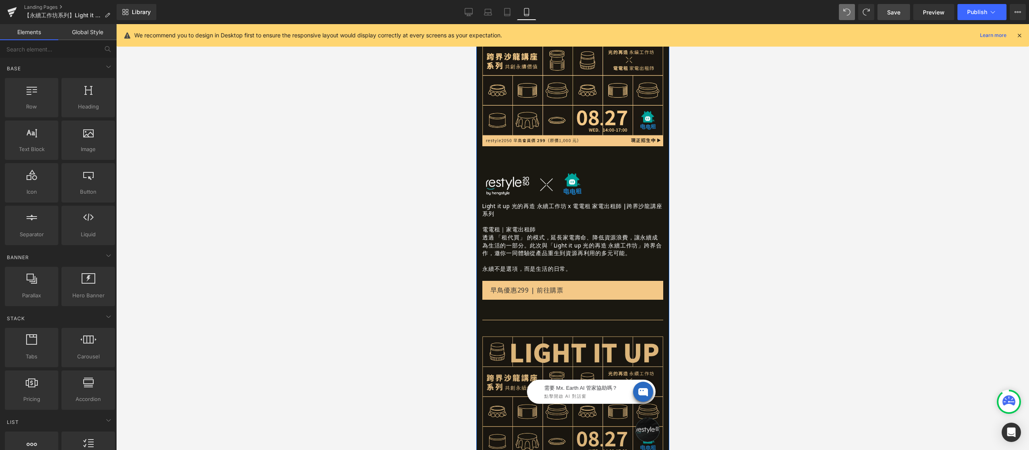
scroll to position [684, 0]
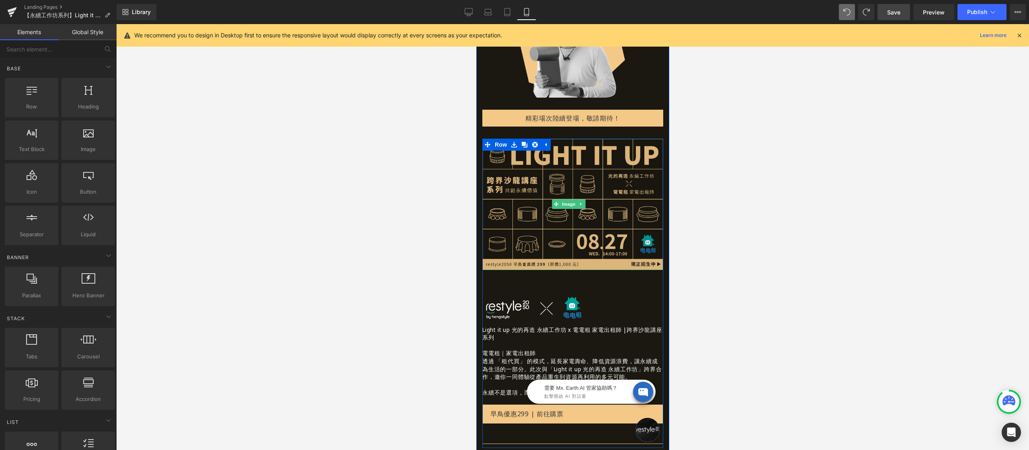
click at [538, 158] on img at bounding box center [572, 204] width 181 height 131
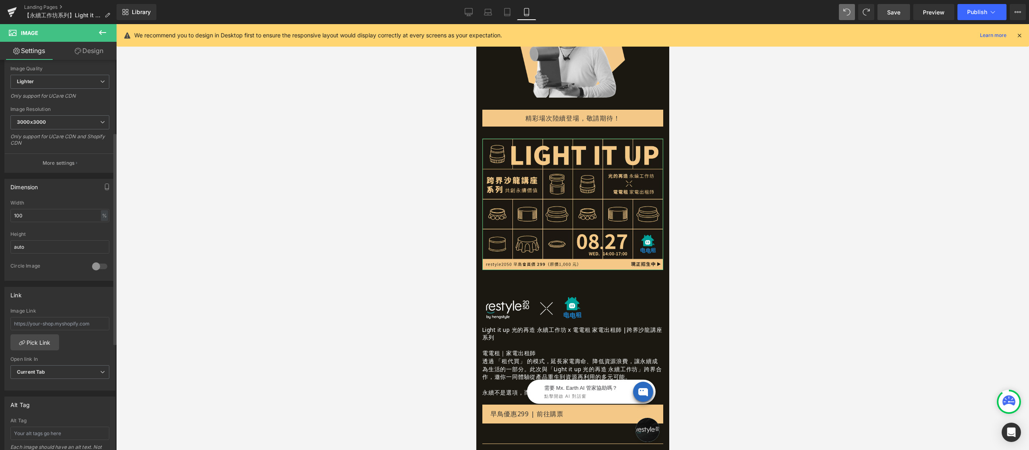
scroll to position [140, 0]
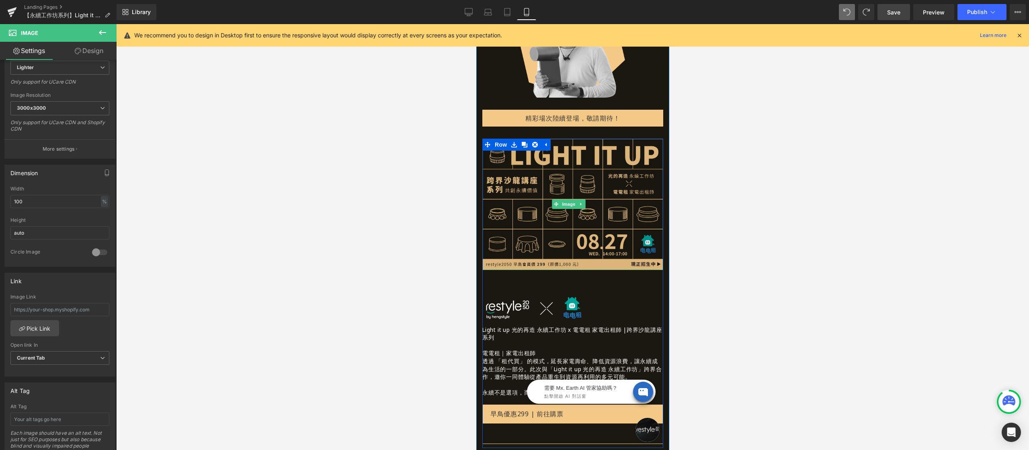
click at [524, 168] on img at bounding box center [572, 204] width 181 height 131
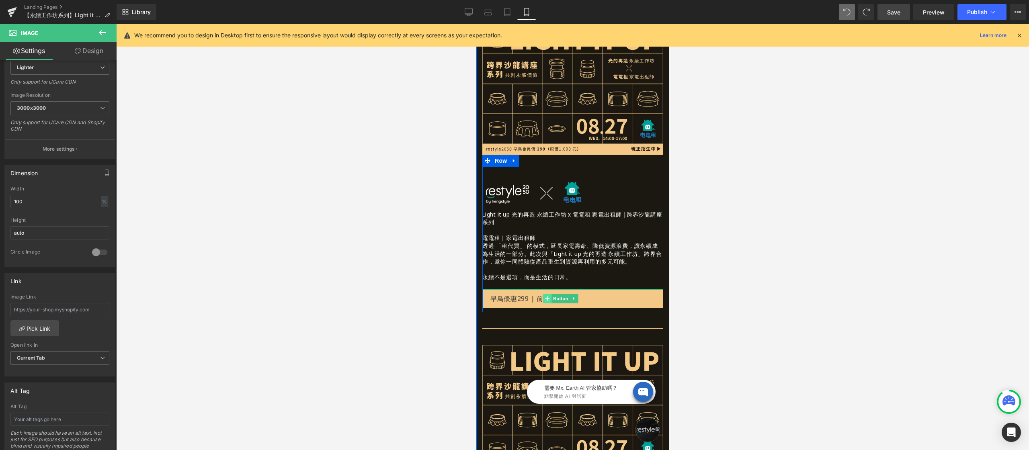
click at [547, 296] on icon at bounding box center [547, 298] width 4 height 5
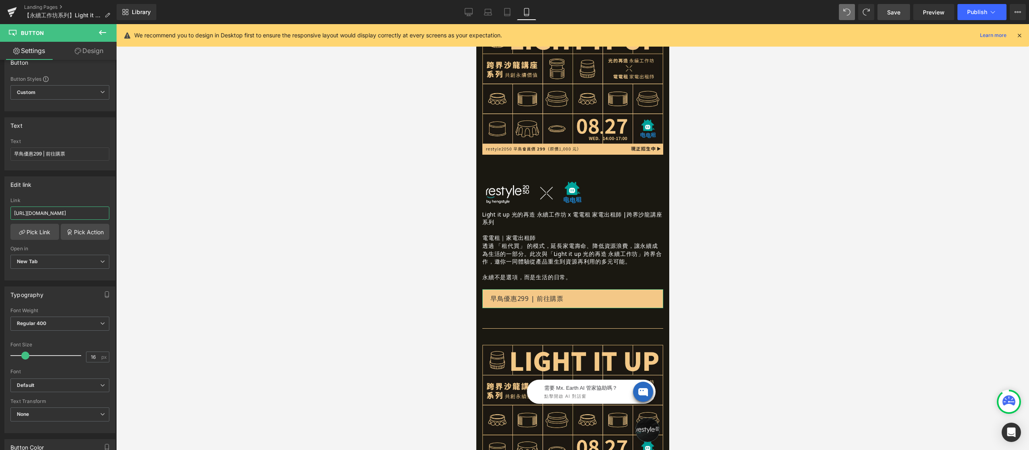
scroll to position [0, 63]
drag, startPoint x: 85, startPoint y: 211, endPoint x: 144, endPoint y: 211, distance: 58.7
click at [144, 211] on div "Button You are previewing how the will restyle your page. You can not edit Elem…" at bounding box center [514, 232] width 1029 height 464
click at [82, 212] on input "[URL][DOMAIN_NAME]" at bounding box center [59, 213] width 99 height 13
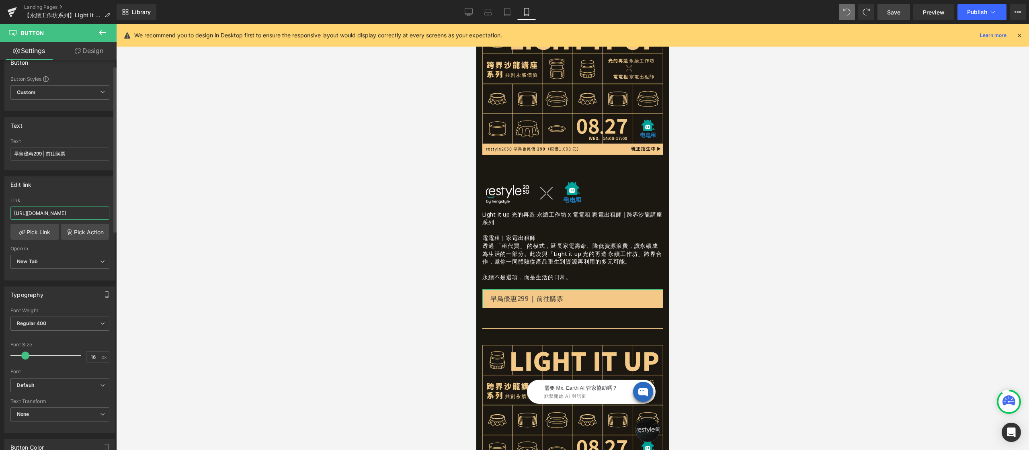
click at [82, 212] on input "[URL][DOMAIN_NAME]" at bounding box center [59, 213] width 99 height 13
click at [387, 182] on div at bounding box center [572, 237] width 913 height 426
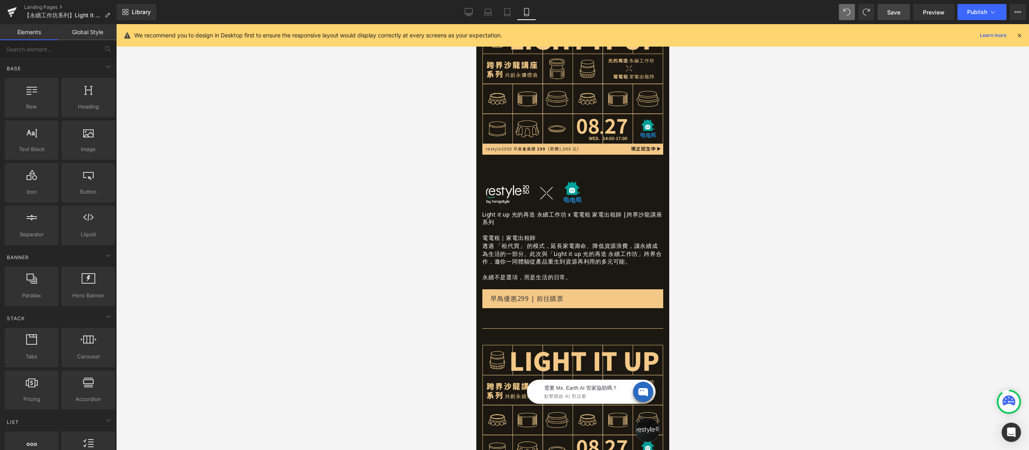
scroll to position [0, 0]
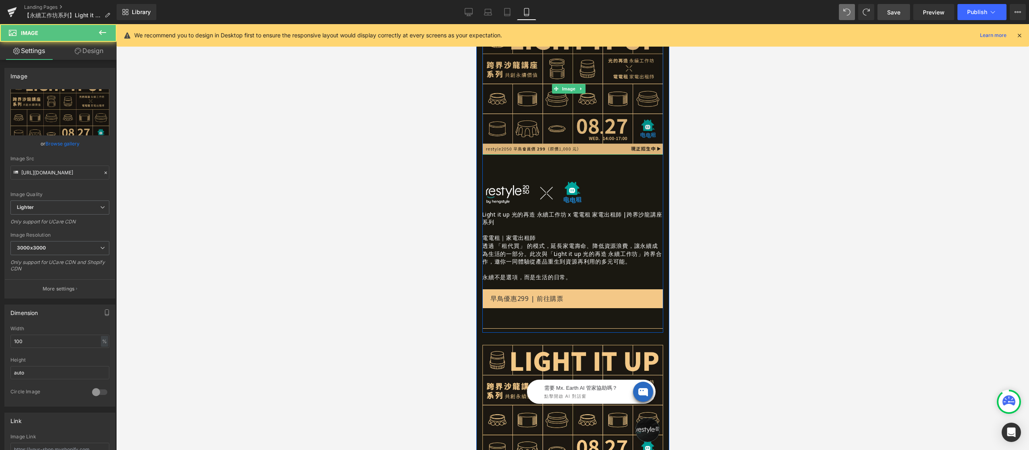
click at [572, 95] on img at bounding box center [572, 88] width 181 height 131
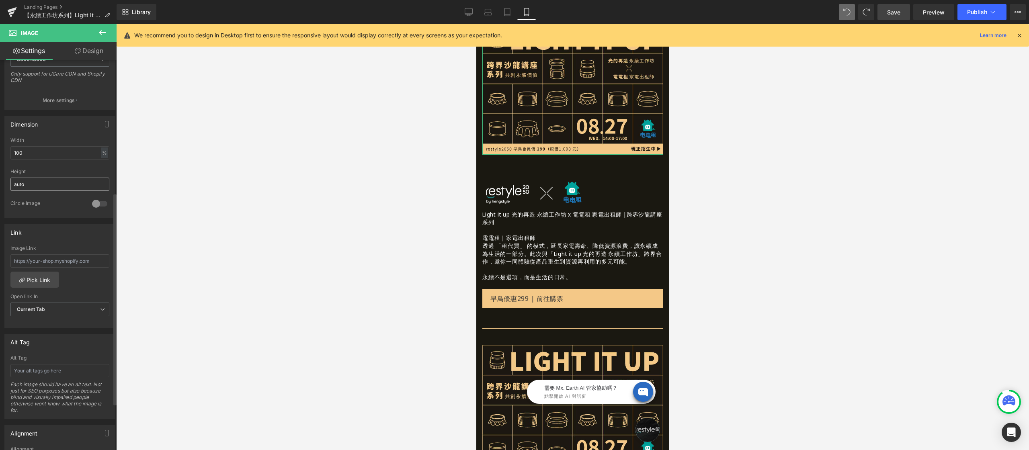
scroll to position [243, 0]
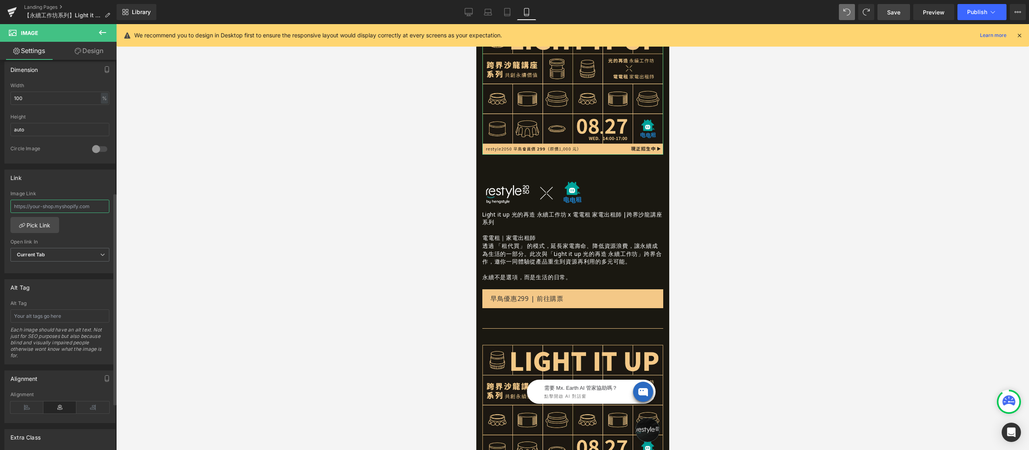
click at [73, 209] on input "text" at bounding box center [59, 206] width 99 height 13
paste input "[URL][DOMAIN_NAME]"
type input "[URL][DOMAIN_NAME]"
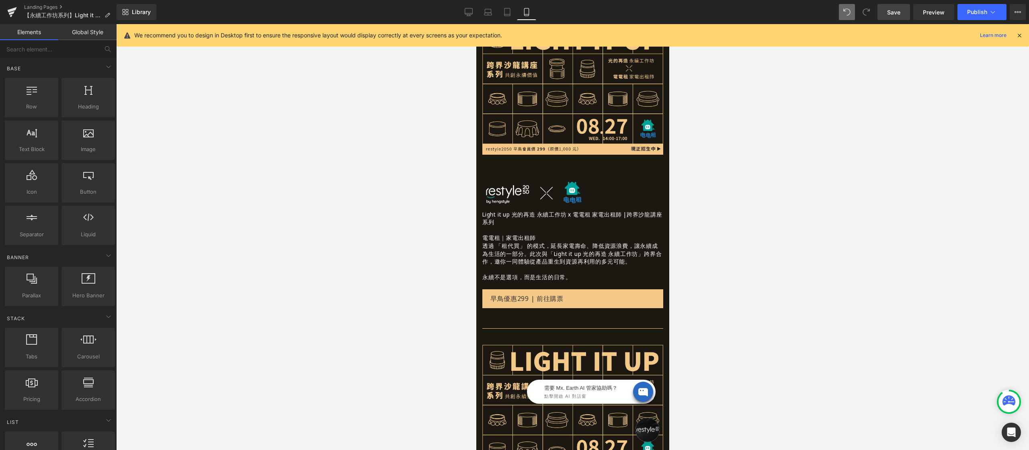
scroll to position [0, 0]
click at [213, 214] on div at bounding box center [572, 237] width 913 height 426
click at [310, 241] on div at bounding box center [572, 237] width 913 height 426
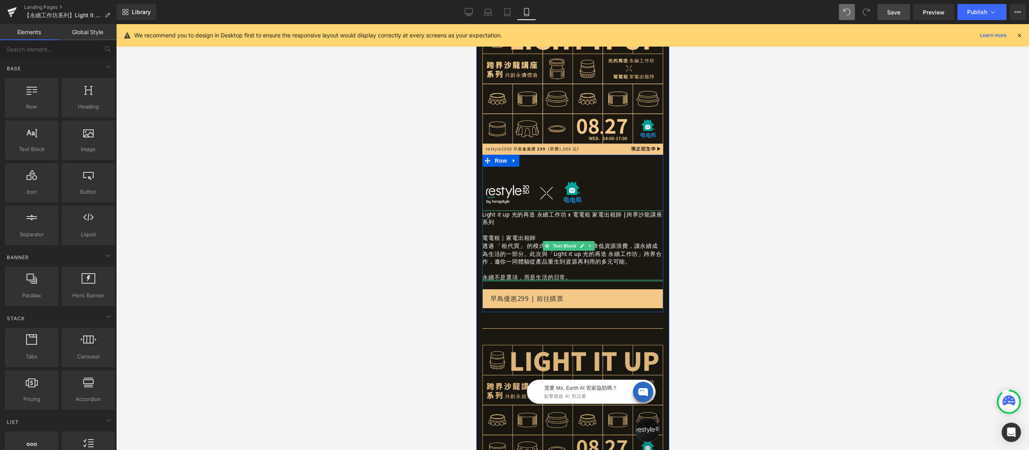
scroll to position [839, 0]
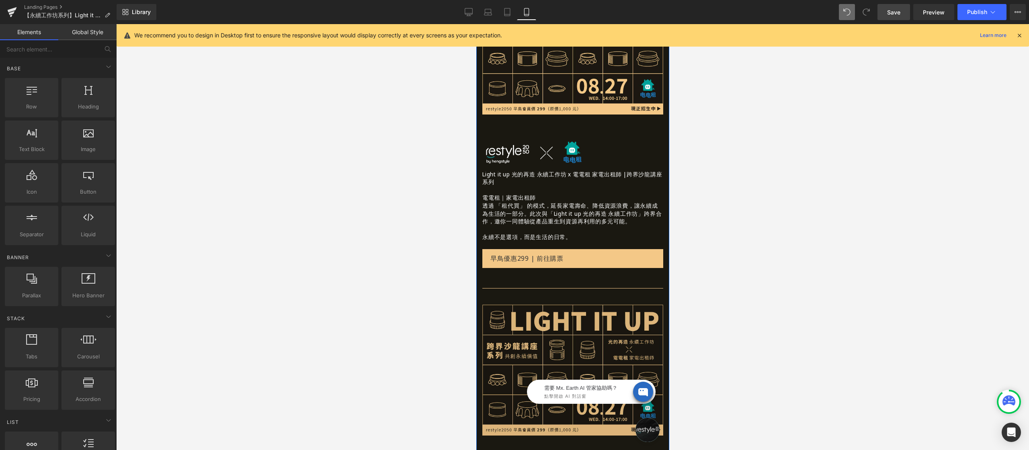
click at [534, 305] on img at bounding box center [572, 370] width 181 height 131
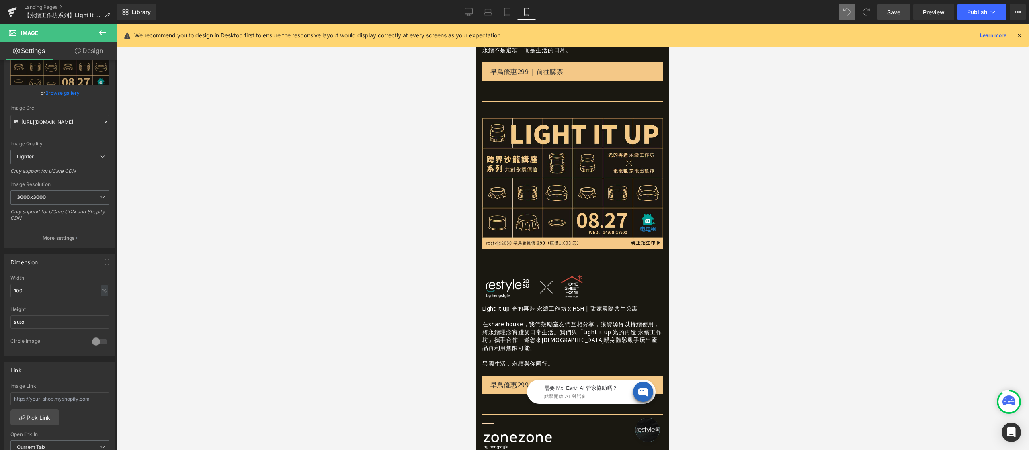
scroll to position [1198, 0]
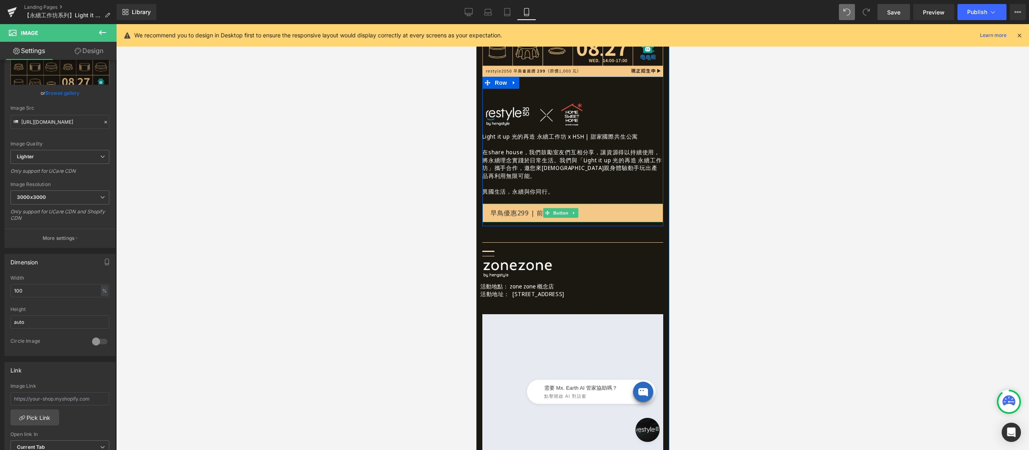
drag, startPoint x: 550, startPoint y: 183, endPoint x: 532, endPoint y: 190, distance: 19.7
click at [550, 208] on span at bounding box center [547, 213] width 8 height 10
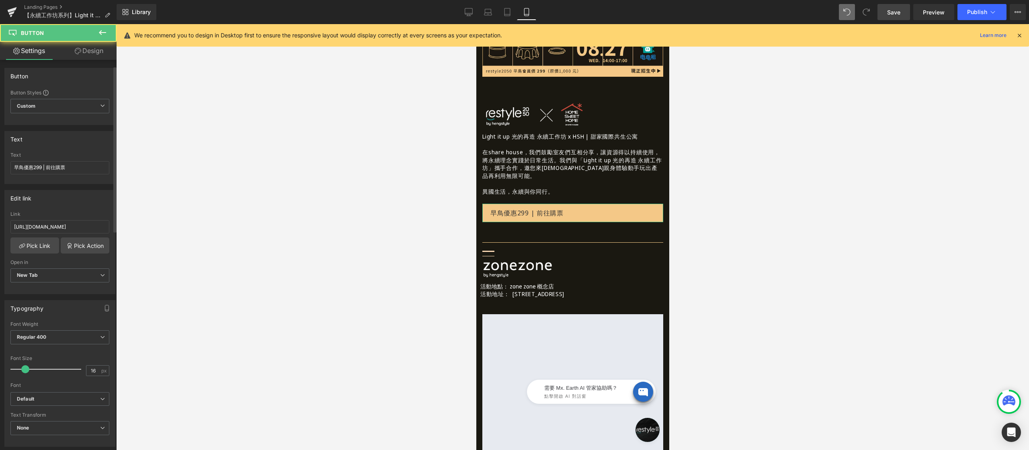
scroll to position [23, 0]
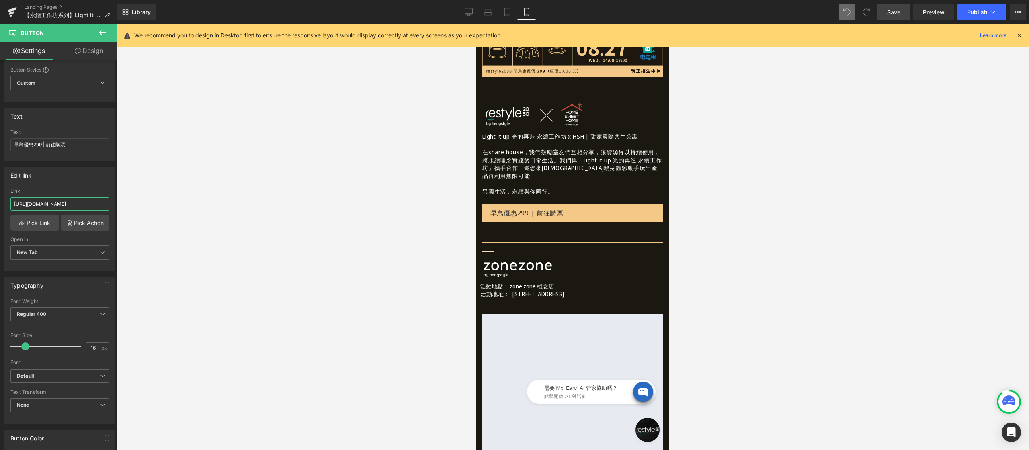
drag, startPoint x: 67, startPoint y: 205, endPoint x: 130, endPoint y: 202, distance: 63.2
click at [133, 202] on div "Button You are previewing how the will restyle your page. You can not edit Elem…" at bounding box center [514, 232] width 1029 height 464
drag, startPoint x: 36, startPoint y: 208, endPoint x: 168, endPoint y: 204, distance: 132.7
click at [168, 204] on div "Button You are previewing how the will restyle your page. You can not edit Elem…" at bounding box center [514, 232] width 1029 height 464
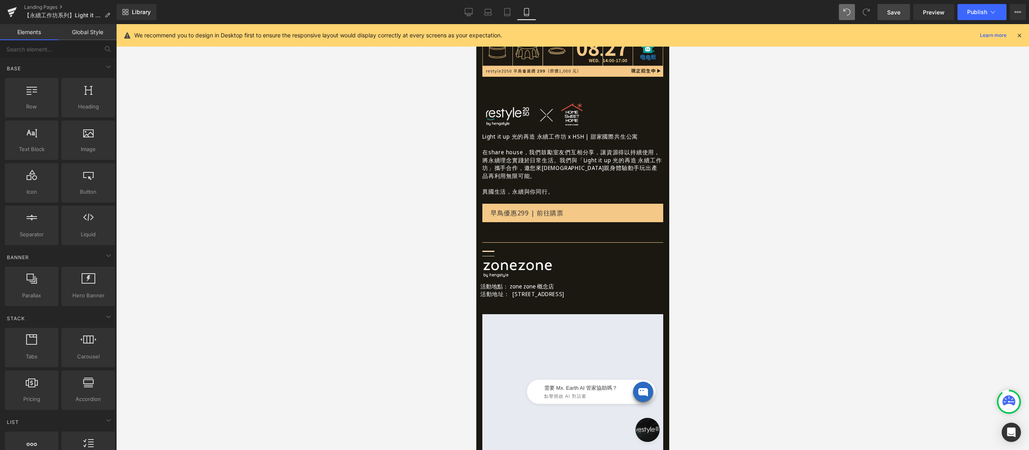
click at [209, 202] on div at bounding box center [572, 237] width 913 height 426
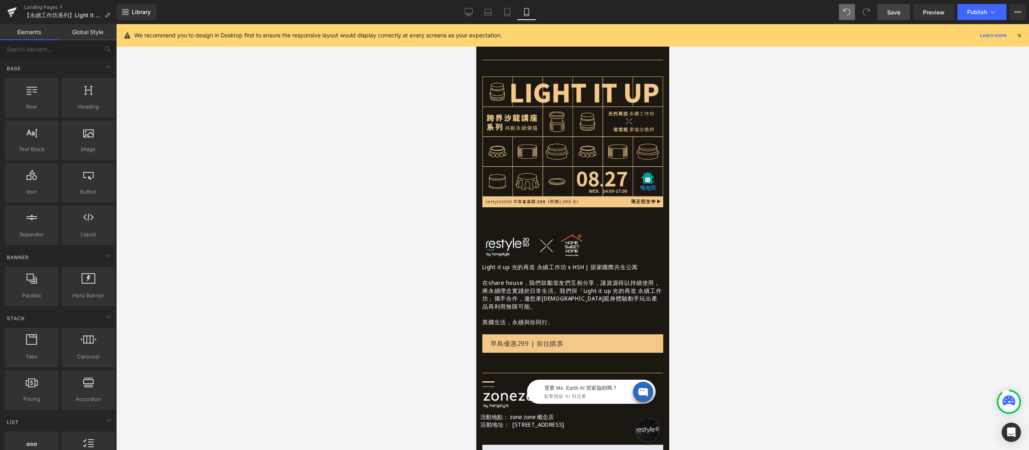
scroll to position [1061, 0]
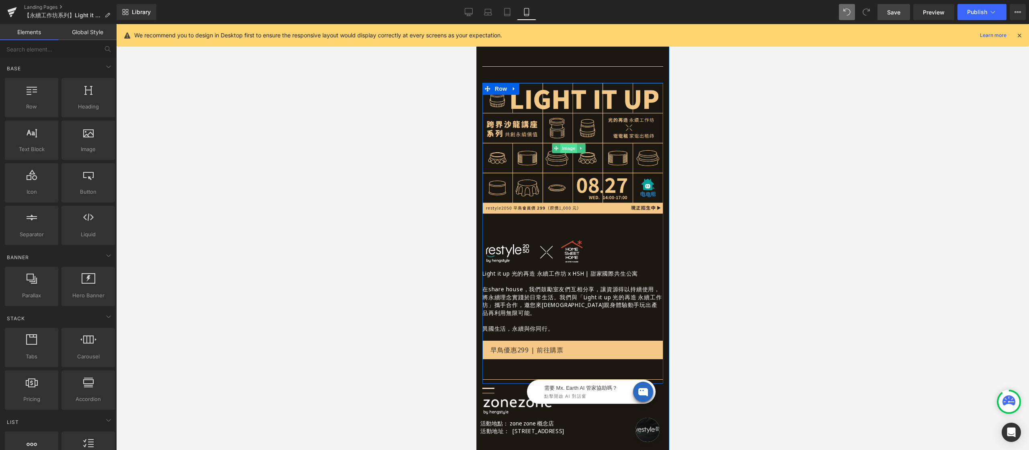
click at [564, 121] on div "Image" at bounding box center [572, 148] width 181 height 131
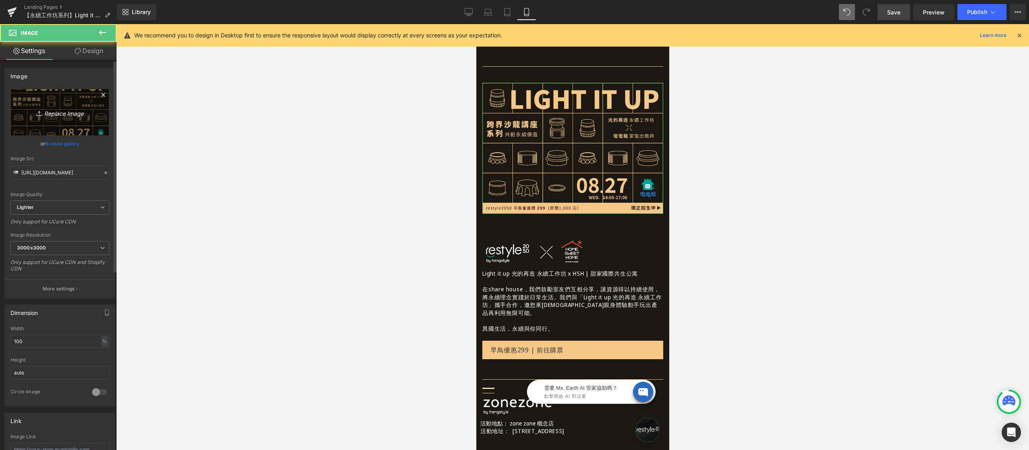
click at [71, 112] on icon "Replace Image" at bounding box center [60, 112] width 64 height 10
type input "C:\fakepath\再生之光-800x600-甜家-0920.jpg"
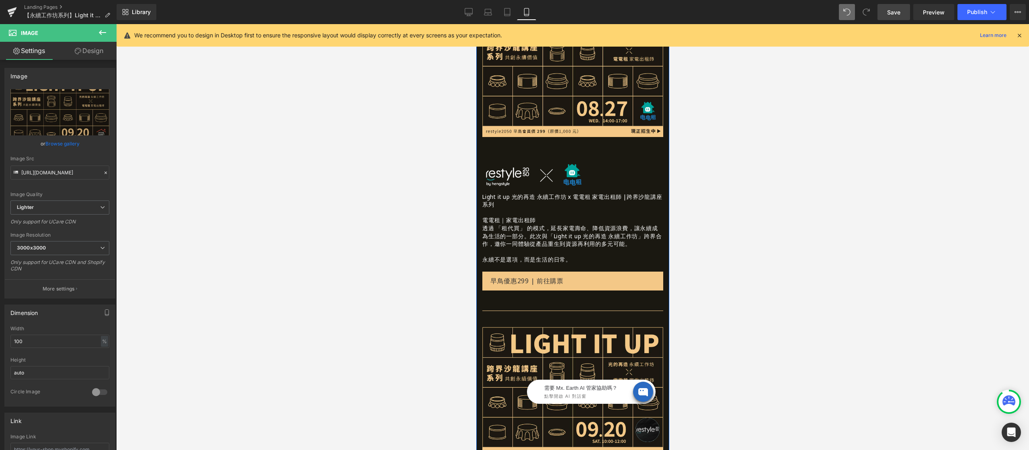
scroll to position [590, 0]
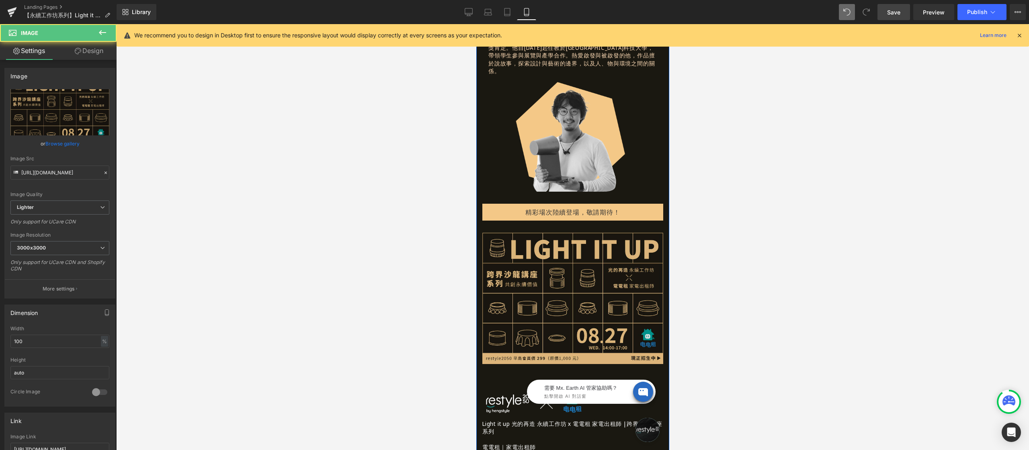
click at [562, 254] on img at bounding box center [572, 298] width 181 height 131
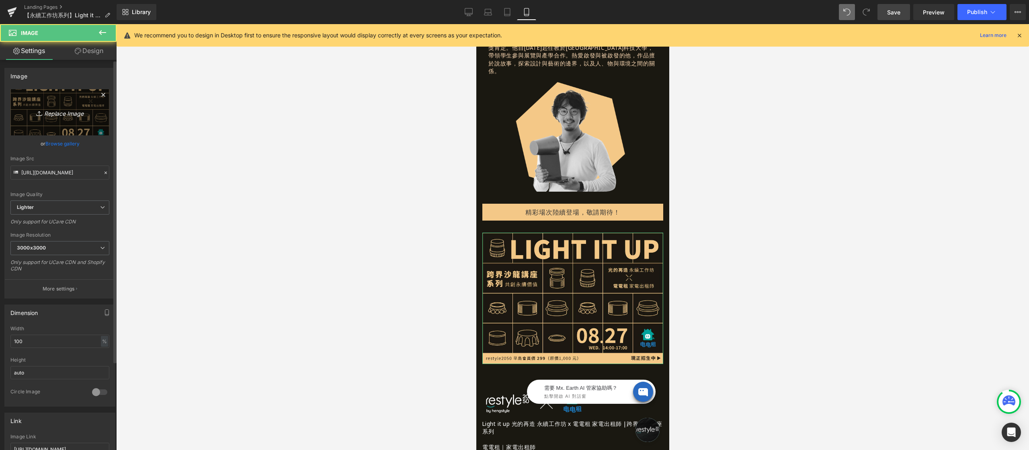
click at [76, 113] on icon "Replace Image" at bounding box center [60, 112] width 64 height 10
type input "C:\fakepath\再生之光-800x580-電電租.png"
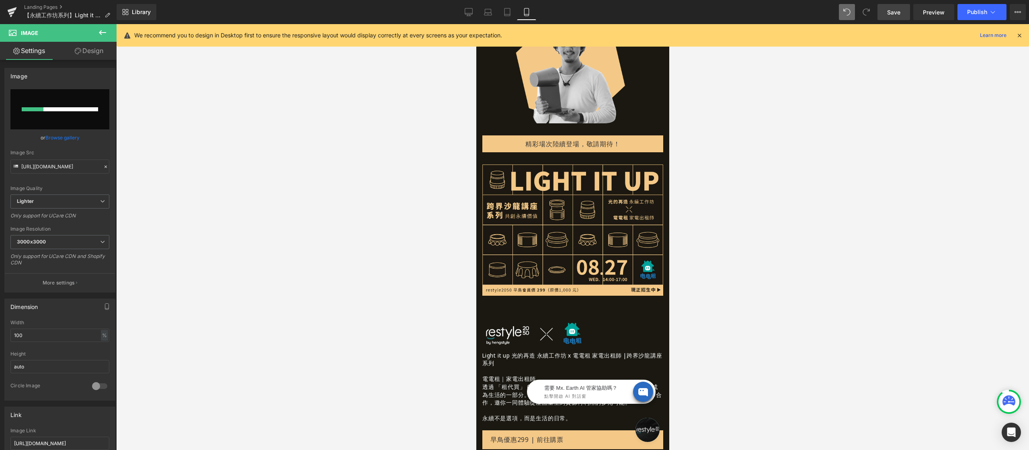
scroll to position [714, 0]
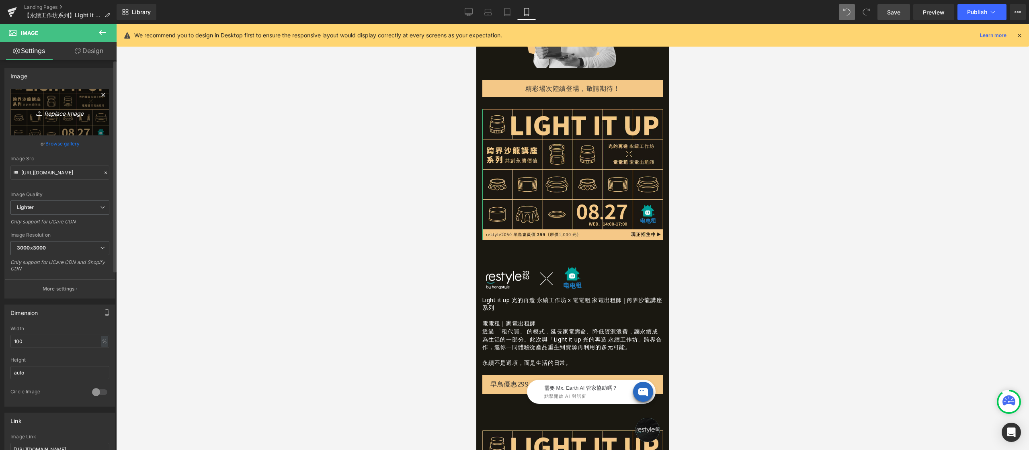
click at [36, 117] on icon at bounding box center [40, 113] width 8 height 8
type input "C:\fakepath\再生之光-800x600-電電租-0924.jpg"
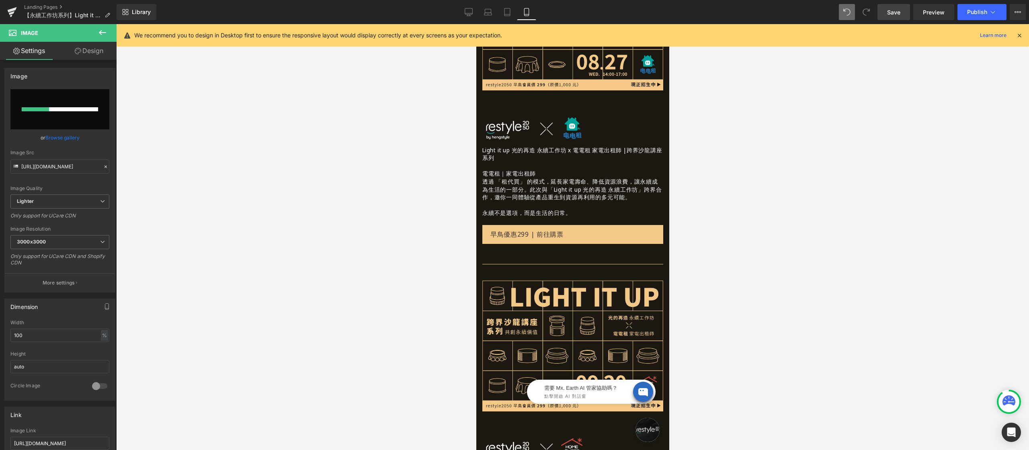
scroll to position [637, 0]
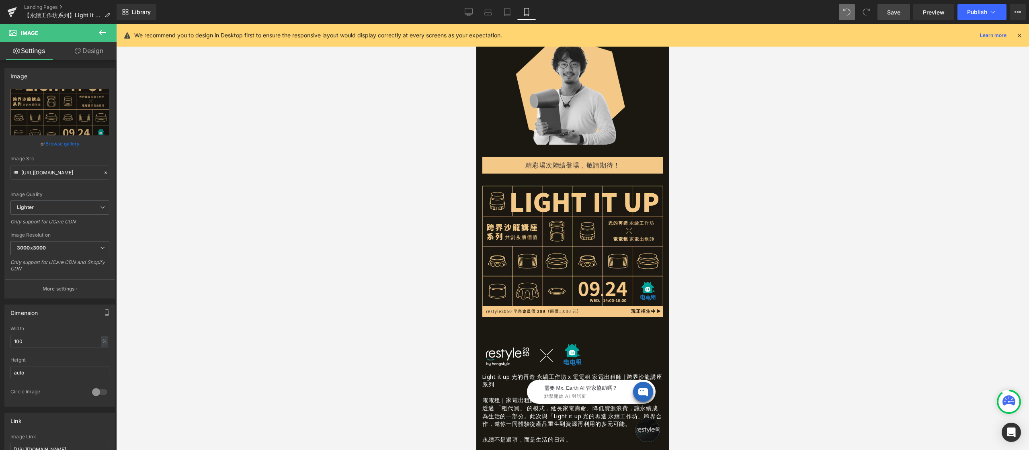
click at [896, 10] on span "Save" at bounding box center [893, 12] width 13 height 8
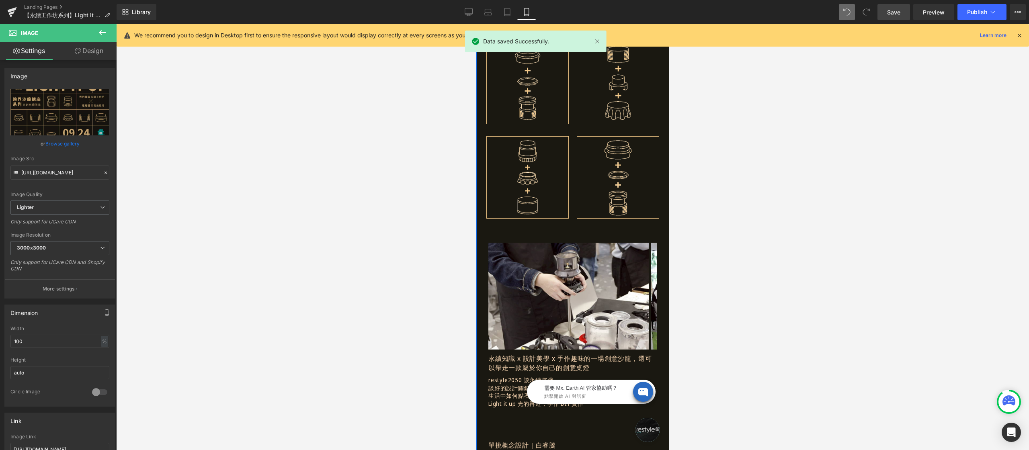
scroll to position [296, 0]
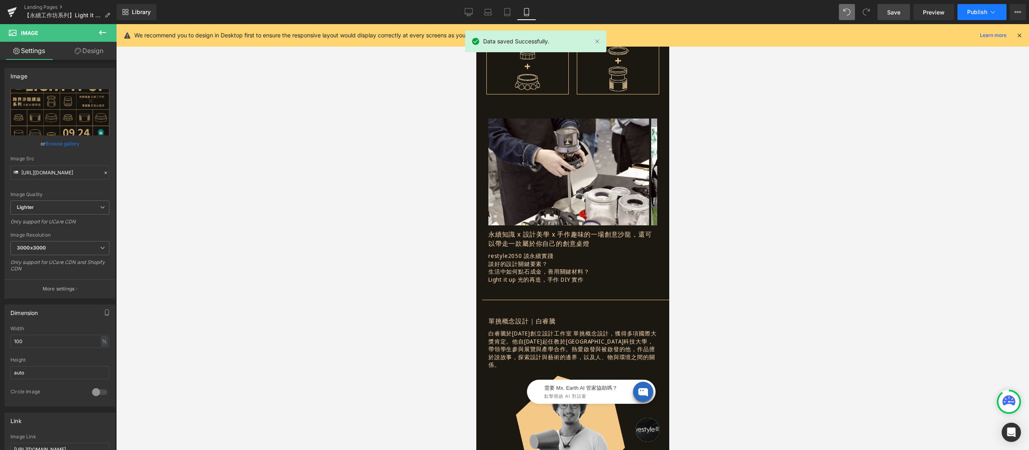
click at [964, 13] on span "Publish" at bounding box center [977, 12] width 20 height 6
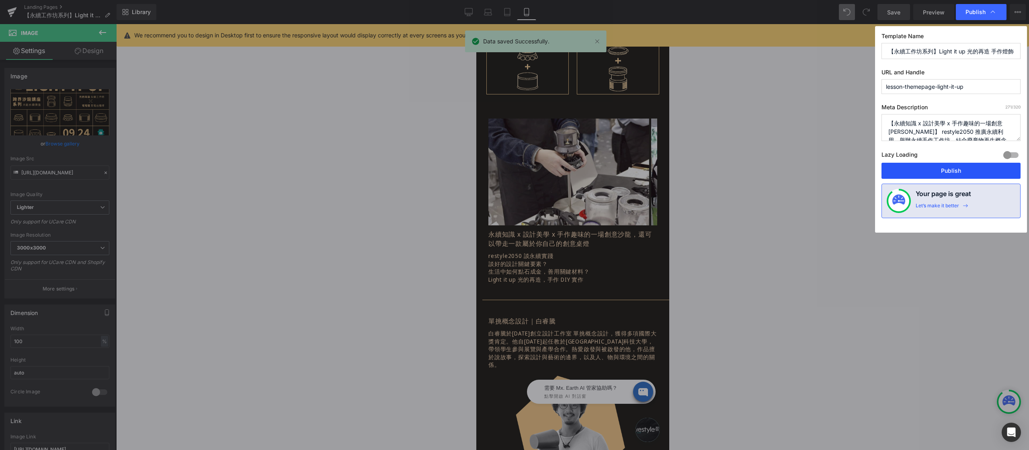
click at [958, 171] on button "Publish" at bounding box center [950, 171] width 139 height 16
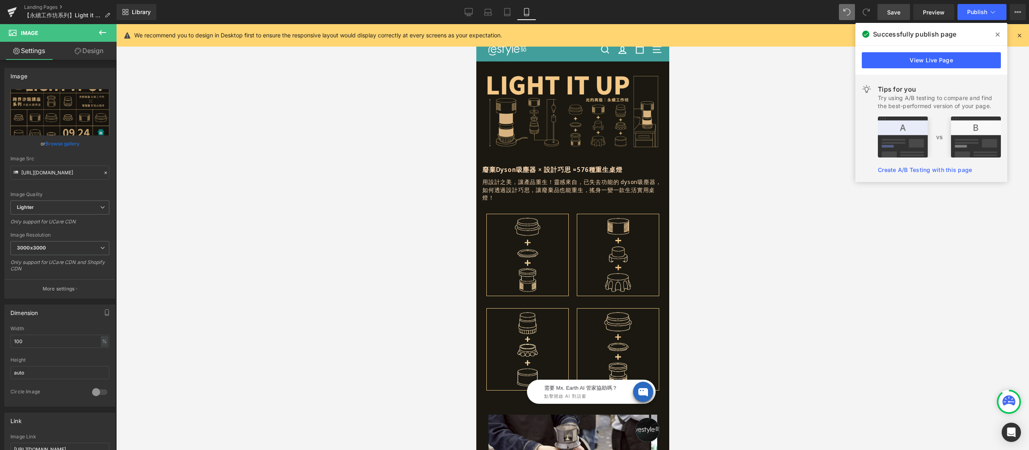
click at [964, 35] on icon at bounding box center [997, 34] width 4 height 6
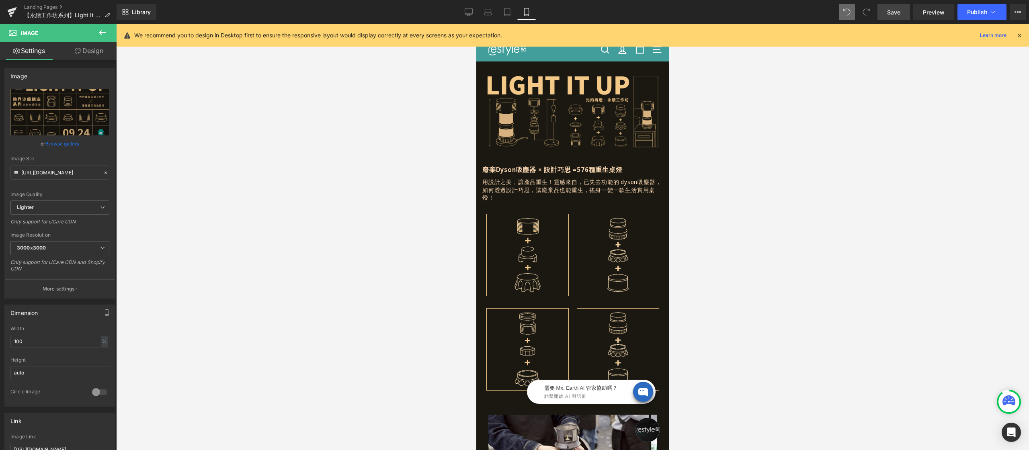
click at [765, 214] on div at bounding box center [572, 237] width 913 height 426
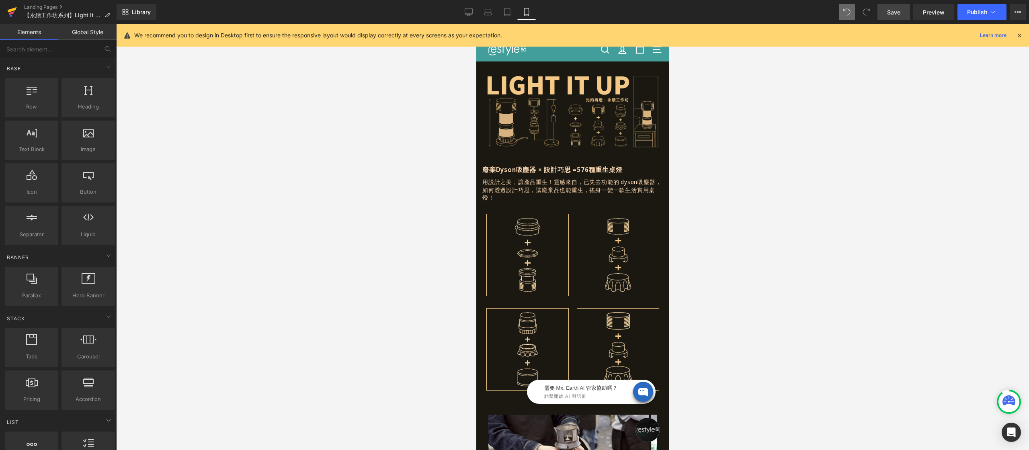
click at [13, 10] on icon at bounding box center [12, 9] width 9 height 5
